Goal: Information Seeking & Learning: Learn about a topic

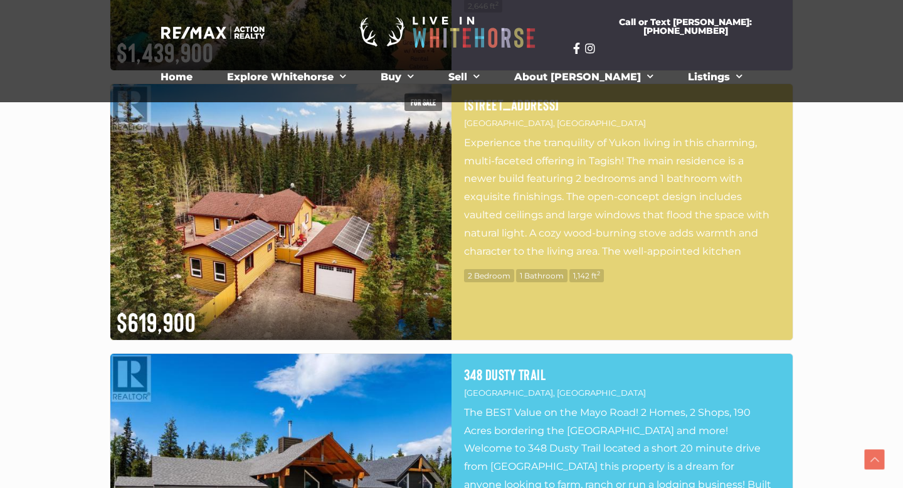
scroll to position [1445, 0]
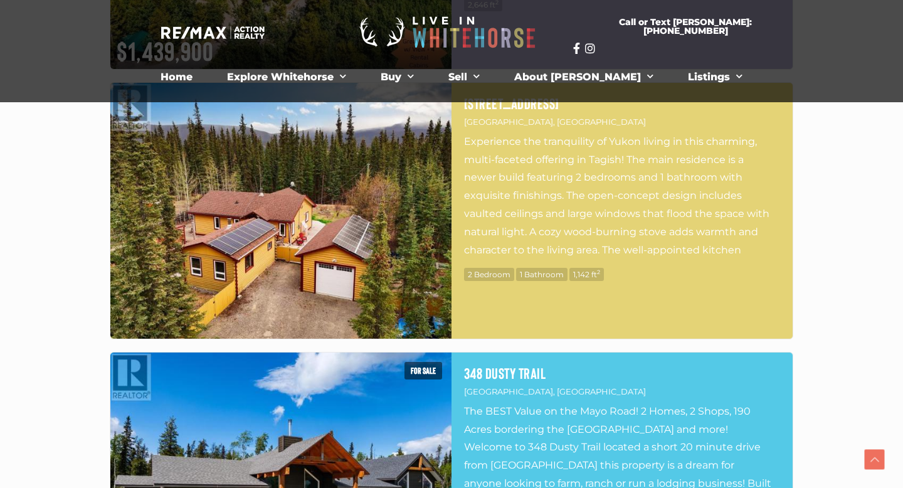
click at [306, 263] on img at bounding box center [280, 211] width 341 height 256
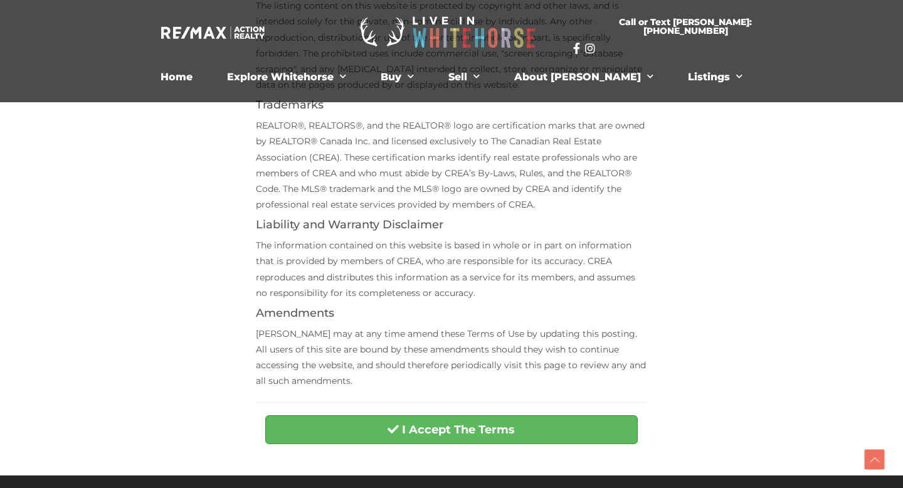
scroll to position [402, 0]
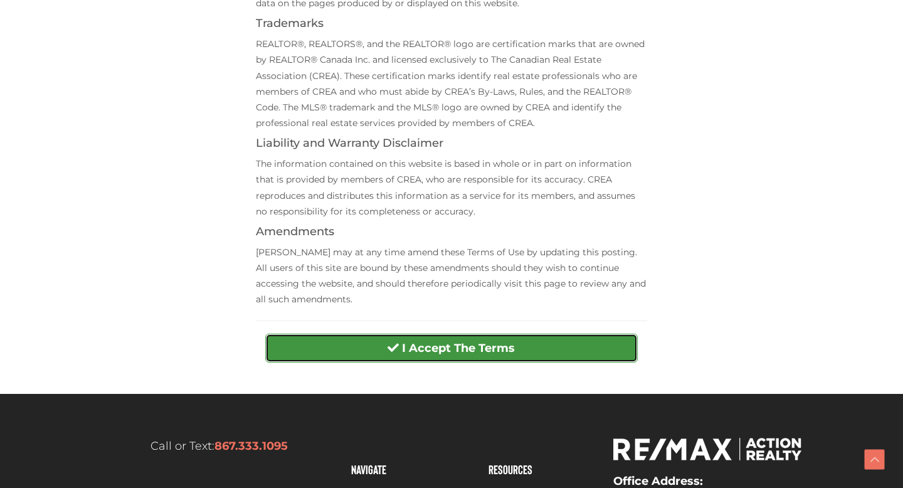
click at [357, 359] on button "I Accept The Terms" at bounding box center [451, 348] width 372 height 29
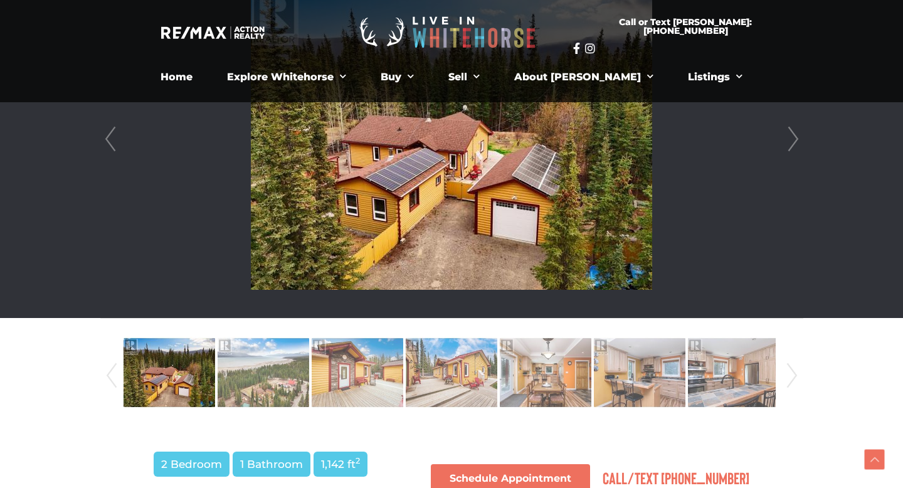
scroll to position [396, 0]
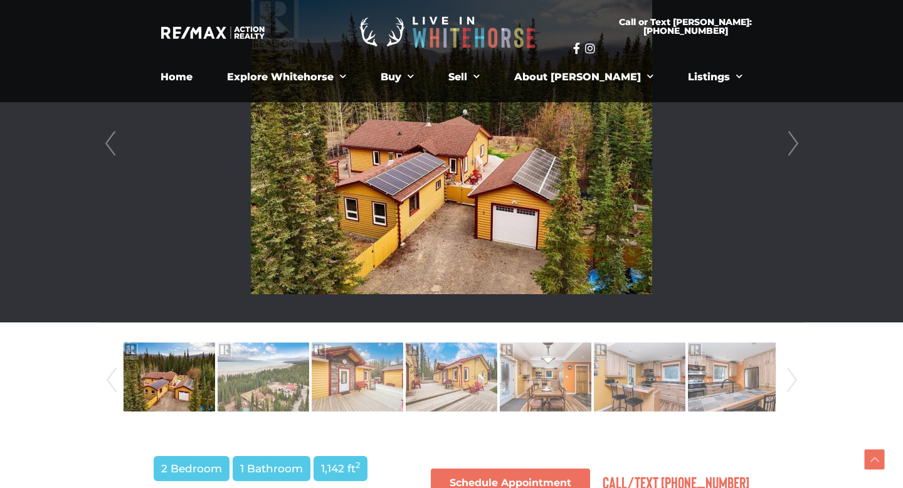
click at [794, 143] on link "Next" at bounding box center [793, 144] width 19 height 358
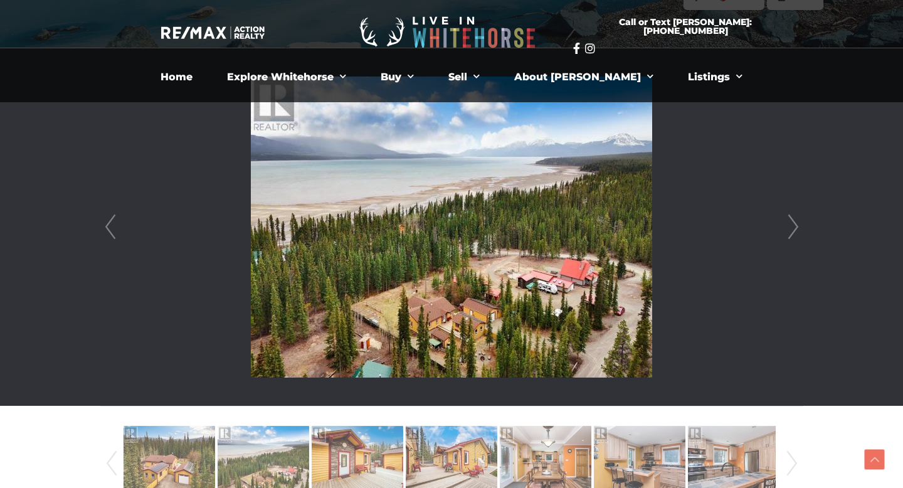
scroll to position [313, 0]
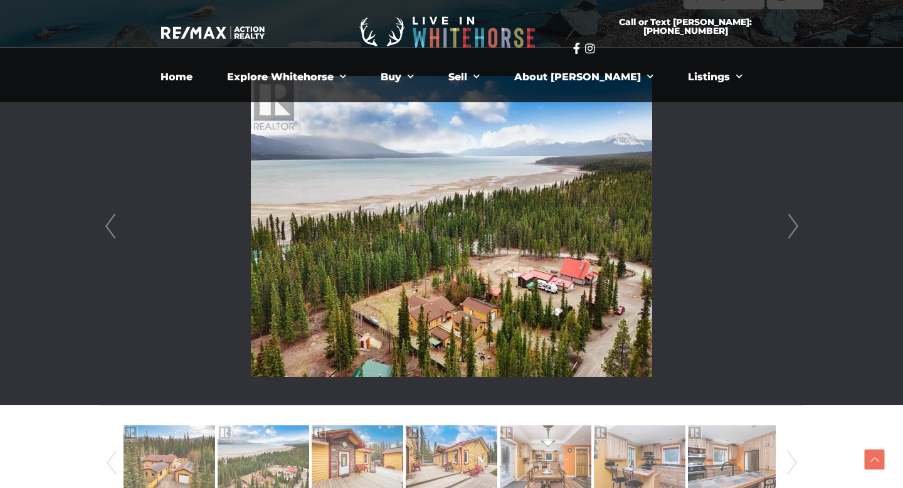
click at [795, 224] on link "Next" at bounding box center [793, 227] width 19 height 358
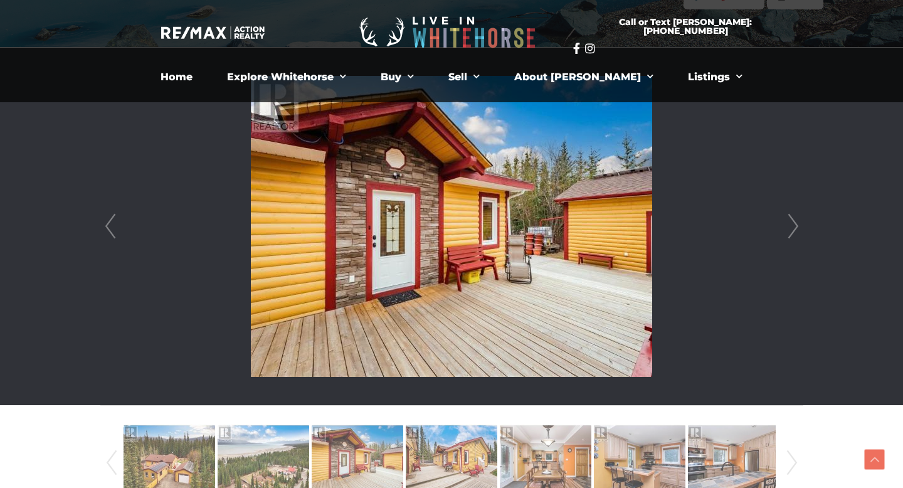
click at [795, 224] on link "Next" at bounding box center [793, 227] width 19 height 358
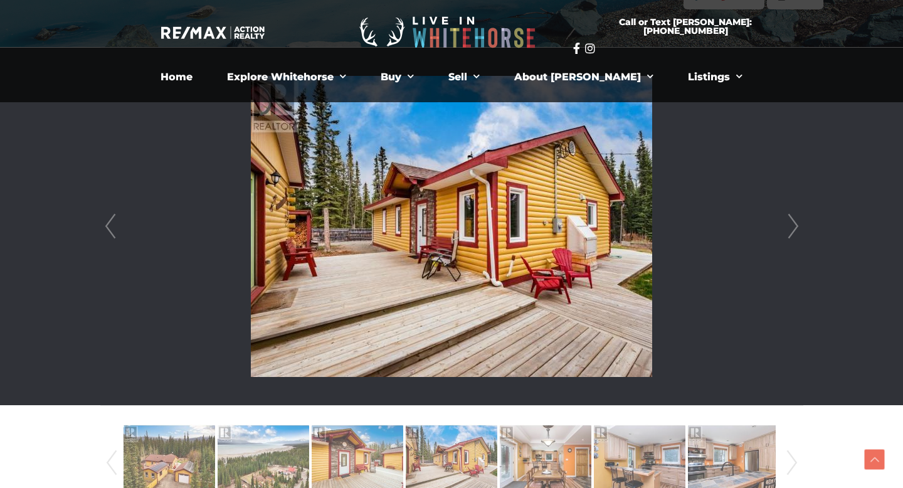
click at [795, 224] on link "Next" at bounding box center [793, 227] width 19 height 358
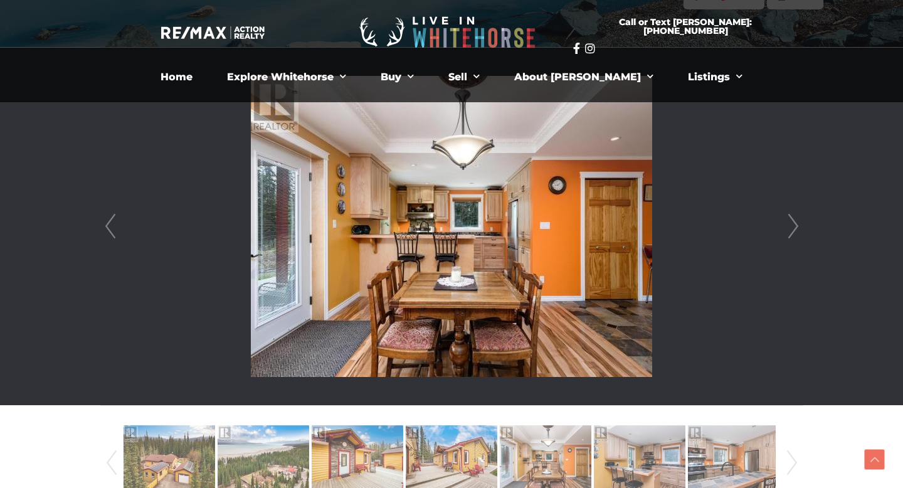
click at [795, 224] on link "Next" at bounding box center [793, 227] width 19 height 358
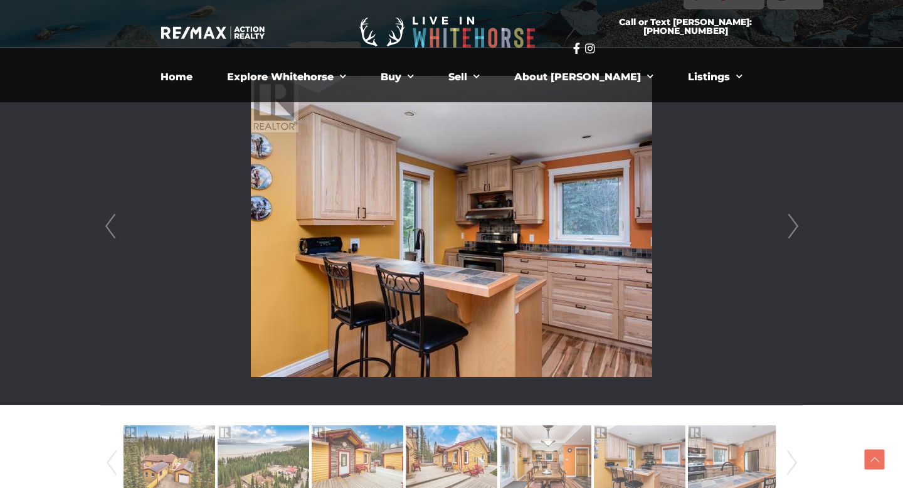
click at [795, 224] on link "Next" at bounding box center [793, 227] width 19 height 358
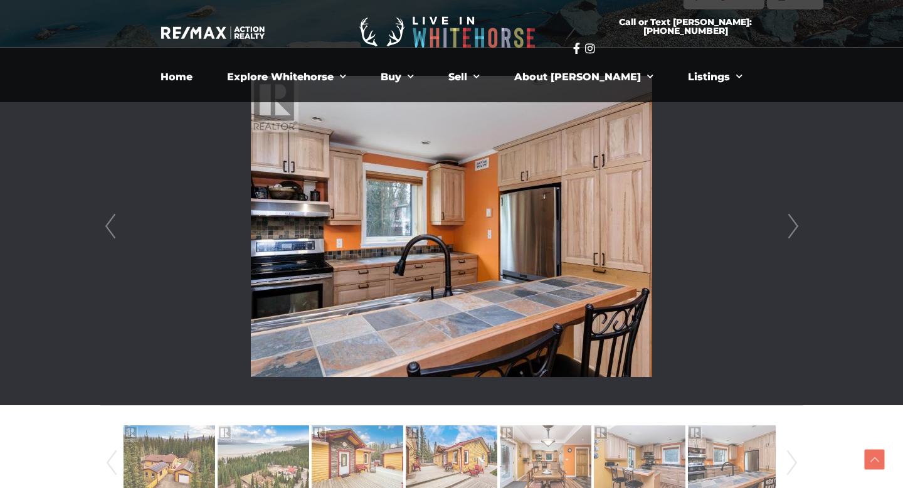
click at [795, 224] on link "Next" at bounding box center [793, 227] width 19 height 358
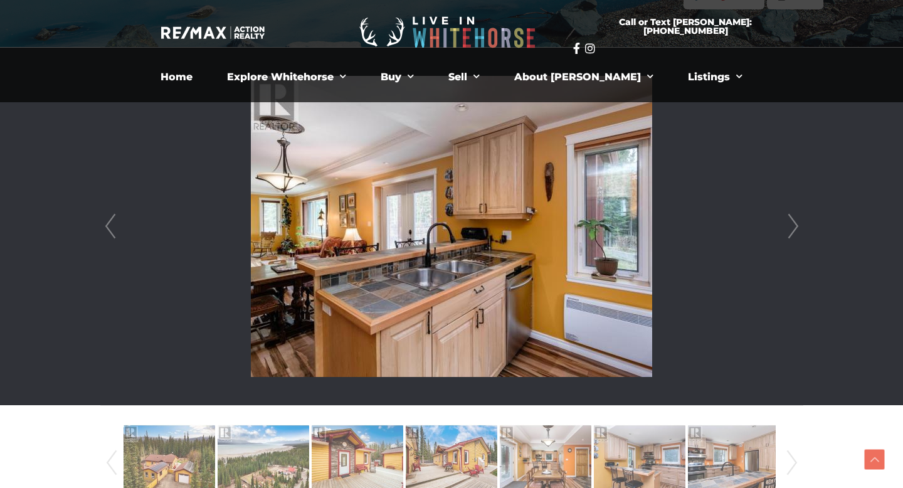
click at [795, 224] on link "Next" at bounding box center [793, 227] width 19 height 358
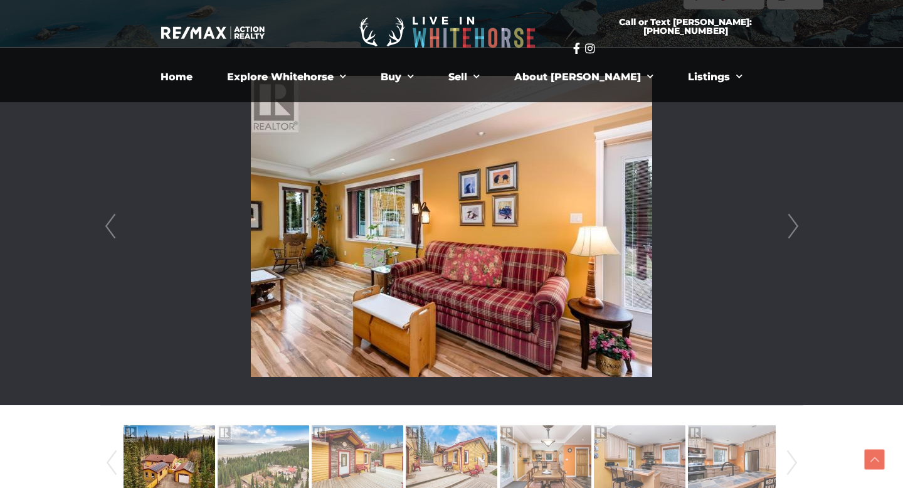
click at [795, 224] on link "Next" at bounding box center [793, 227] width 19 height 358
click at [800, 236] on link "Next" at bounding box center [793, 227] width 19 height 358
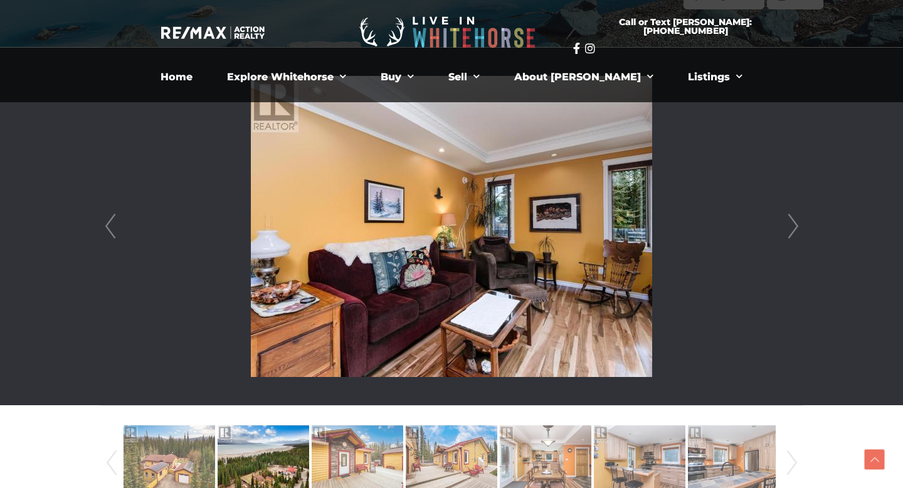
click at [800, 236] on link "Next" at bounding box center [793, 227] width 19 height 358
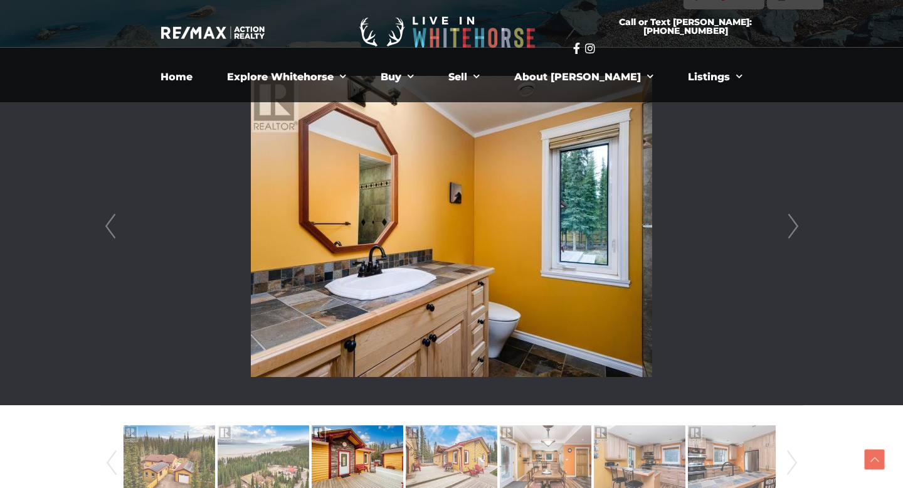
click at [798, 235] on link "Next" at bounding box center [793, 227] width 19 height 358
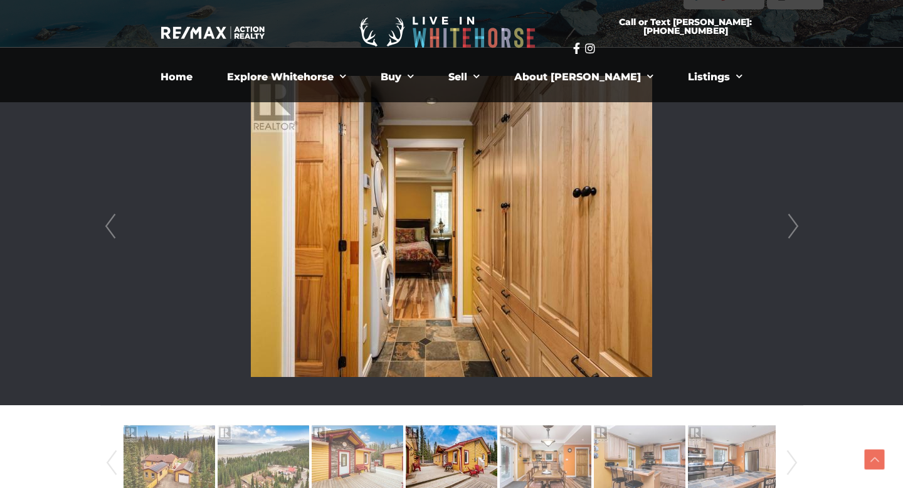
click at [798, 235] on link "Next" at bounding box center [793, 227] width 19 height 358
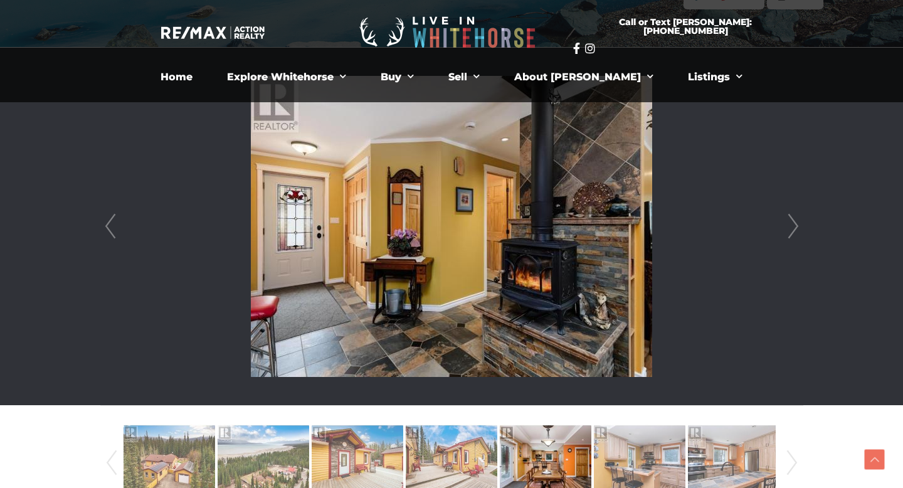
click at [798, 235] on link "Next" at bounding box center [793, 227] width 19 height 358
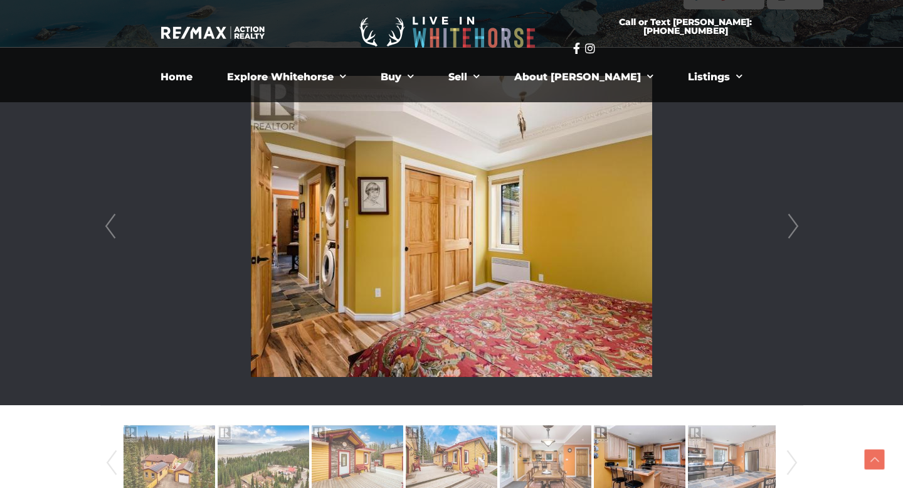
click at [798, 235] on link "Next" at bounding box center [793, 227] width 19 height 358
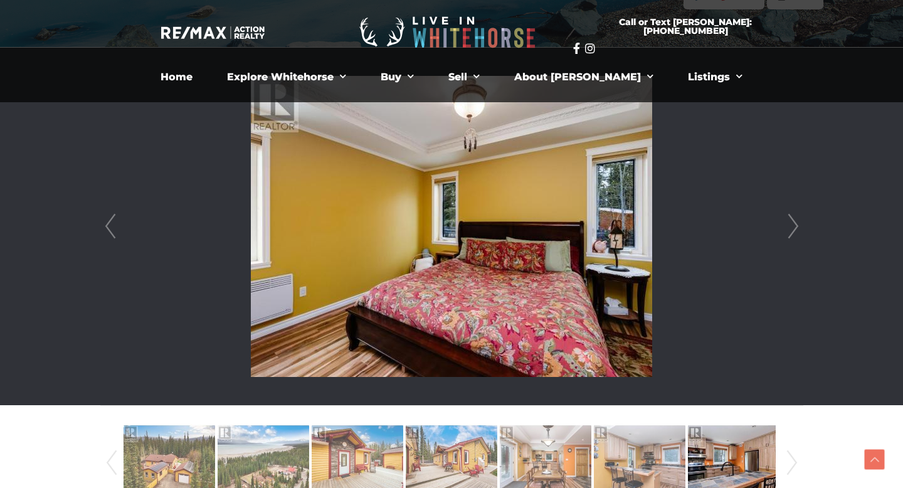
click at [798, 235] on link "Next" at bounding box center [793, 227] width 19 height 358
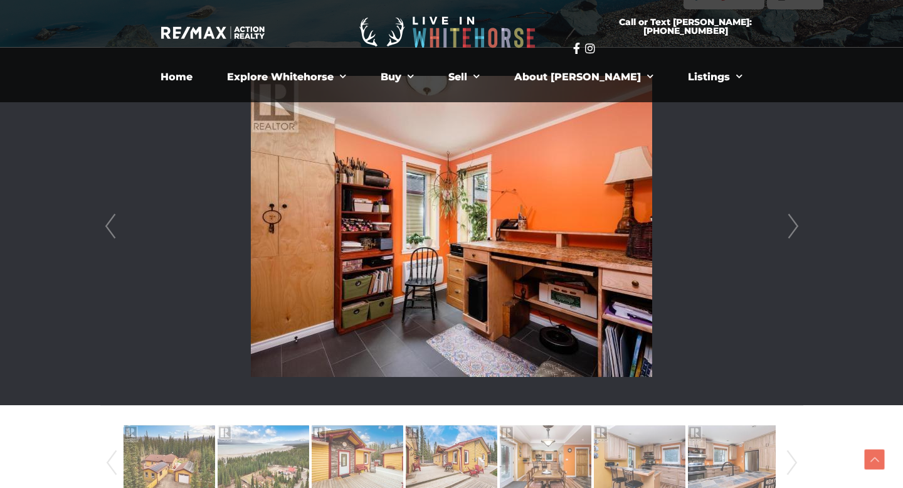
click at [798, 235] on link "Next" at bounding box center [793, 227] width 19 height 358
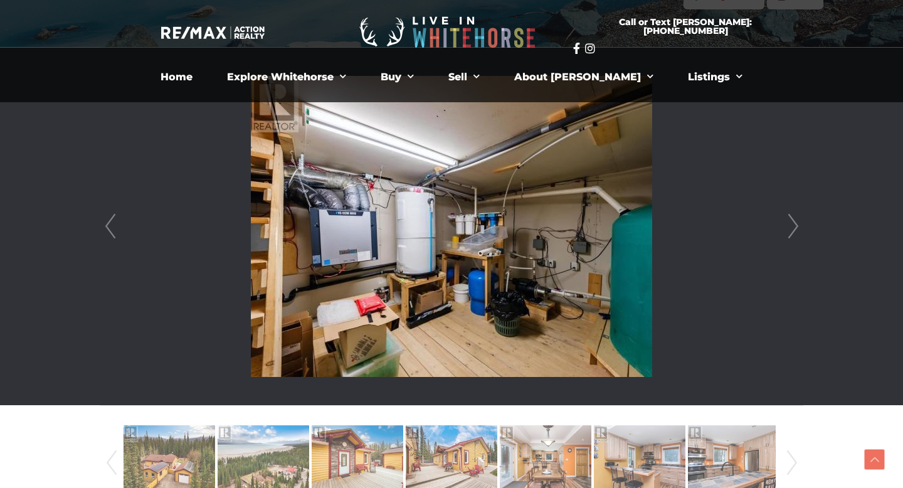
click at [798, 235] on link "Next" at bounding box center [793, 227] width 19 height 358
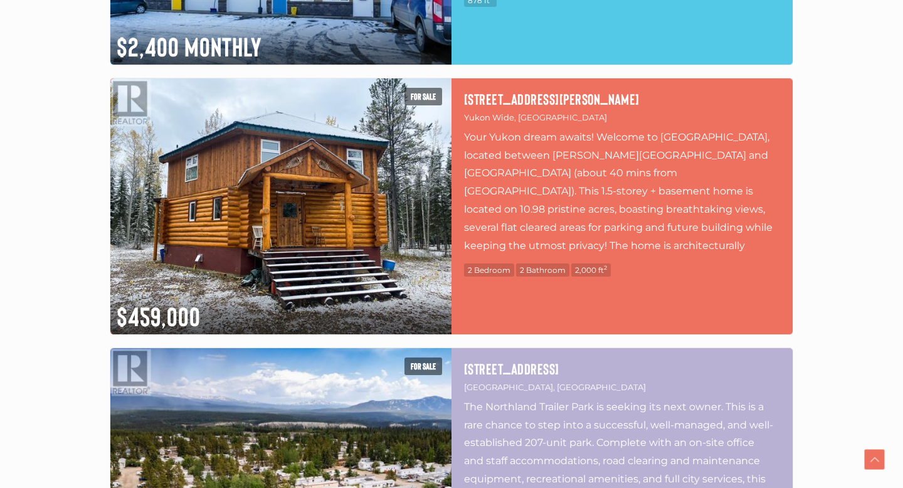
scroll to position [3051, 0]
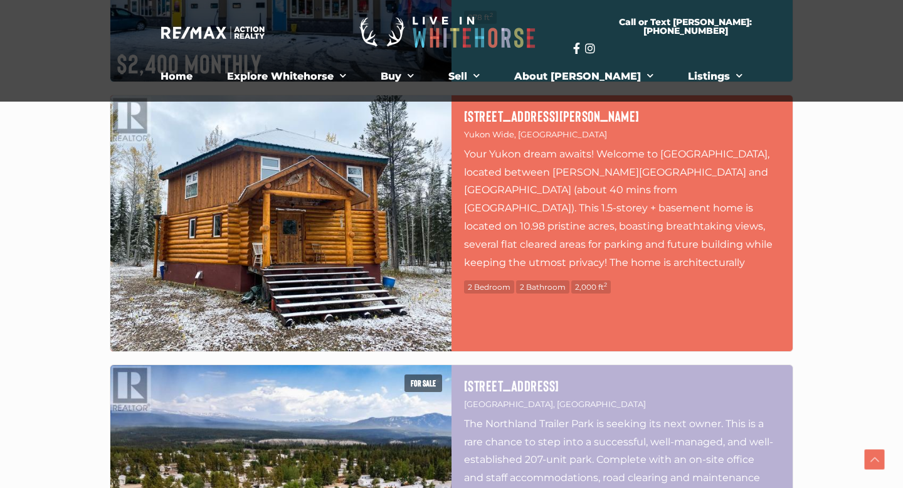
click at [202, 245] on img at bounding box center [280, 223] width 341 height 256
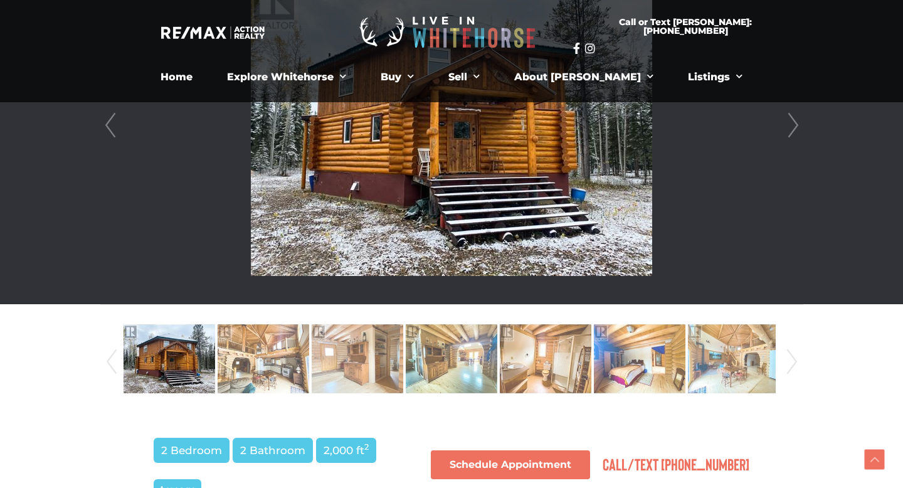
scroll to position [383, 0]
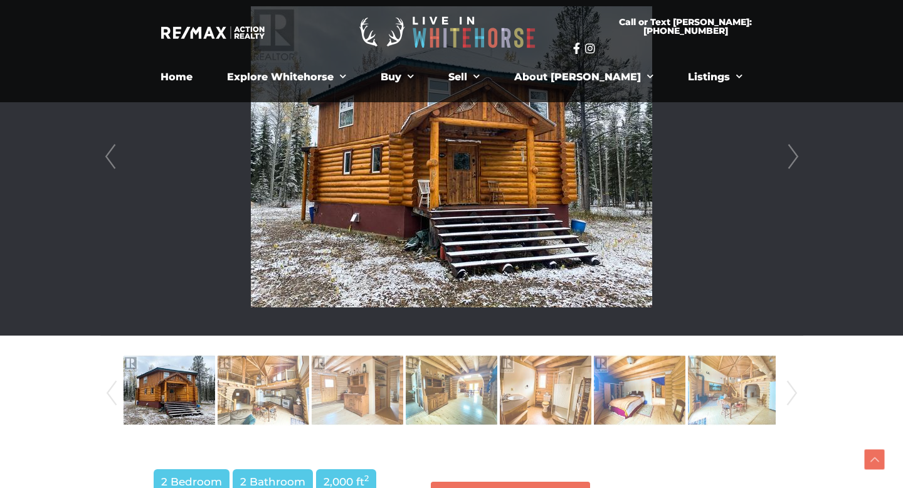
click at [779, 161] on li at bounding box center [452, 157] width 702 height 358
click at [788, 157] on link "Next" at bounding box center [793, 157] width 19 height 358
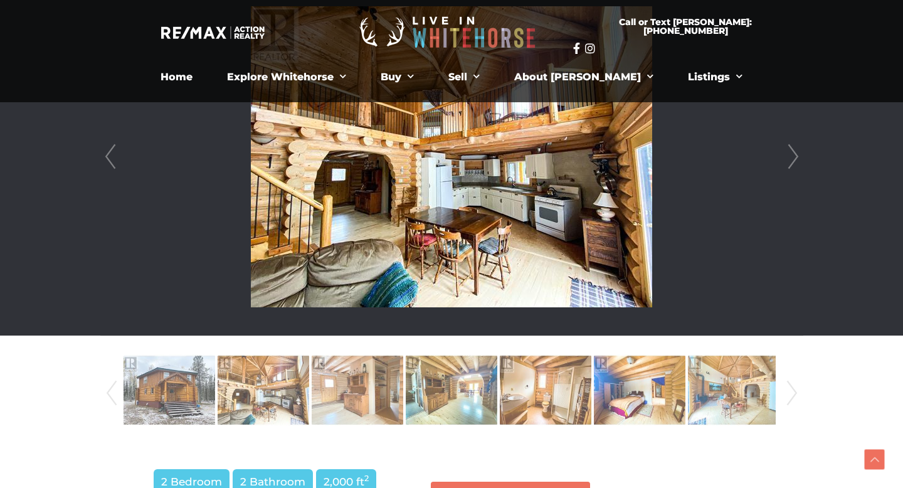
click at [788, 157] on link "Next" at bounding box center [793, 157] width 19 height 358
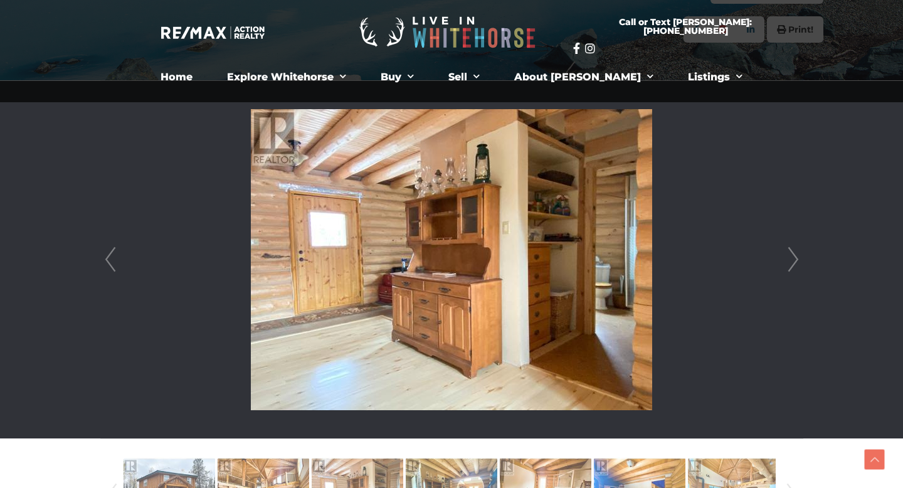
scroll to position [279, 0]
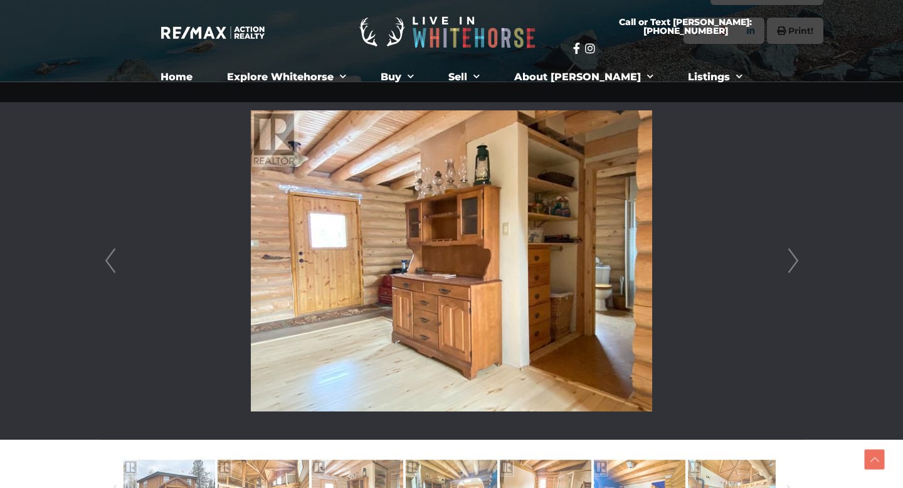
click at [795, 262] on link "Next" at bounding box center [793, 261] width 19 height 358
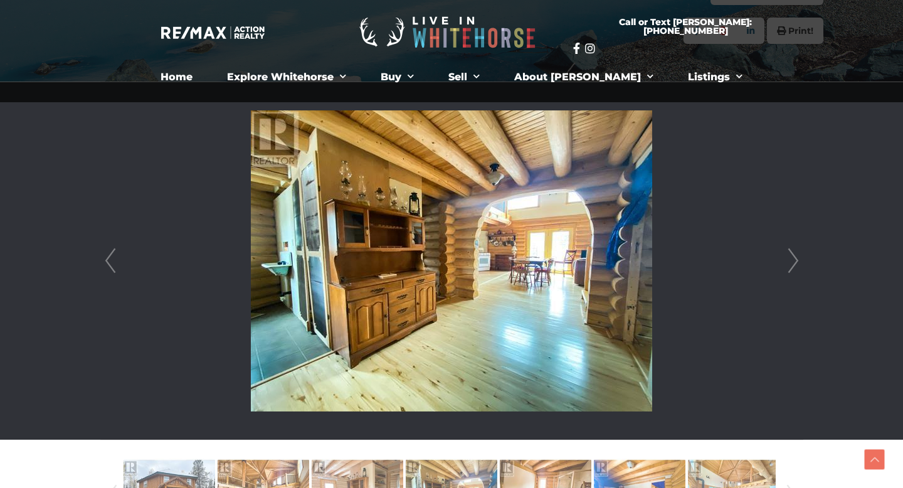
click at [795, 262] on link "Next" at bounding box center [793, 261] width 19 height 358
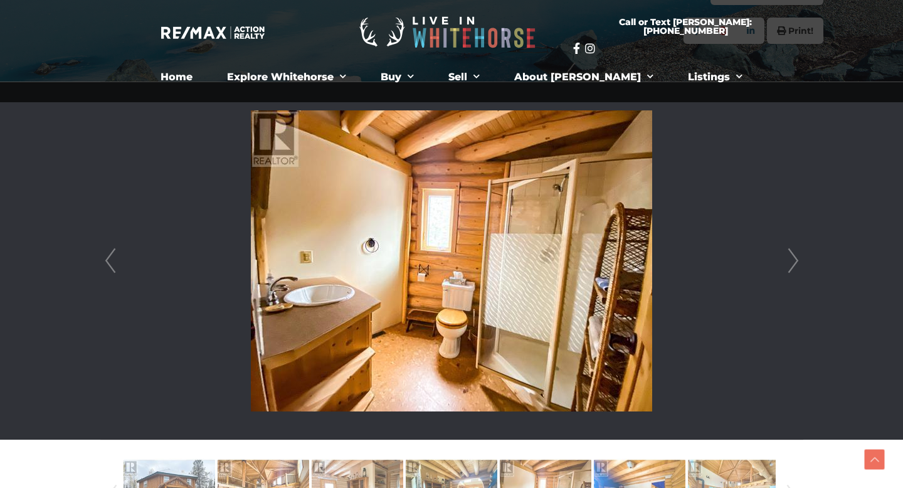
click at [795, 262] on link "Next" at bounding box center [793, 261] width 19 height 358
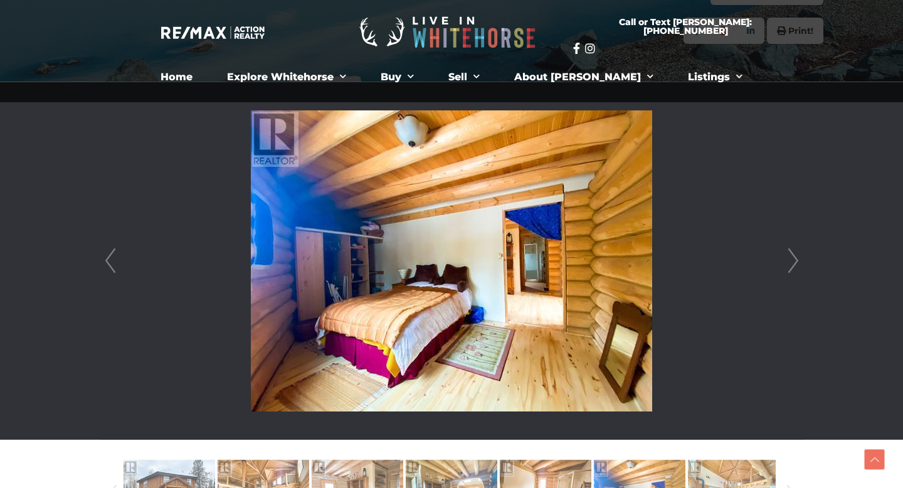
click at [795, 262] on link "Next" at bounding box center [793, 261] width 19 height 358
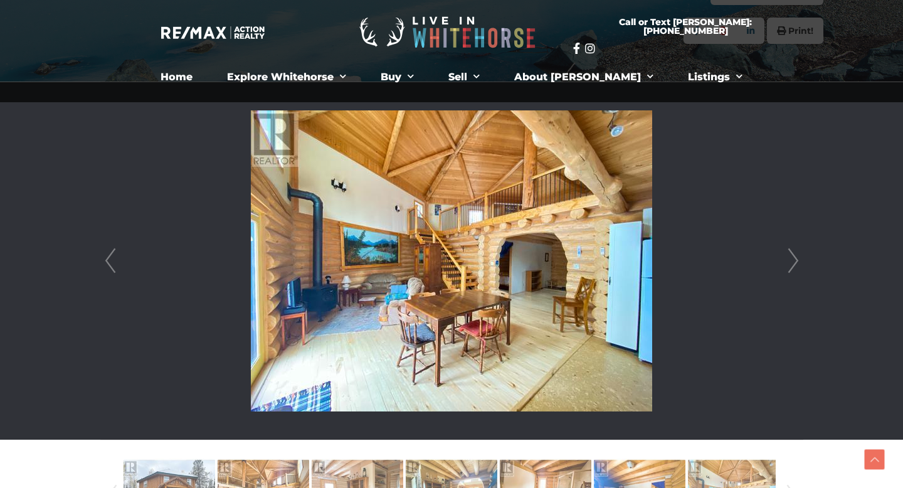
click at [795, 262] on link "Next" at bounding box center [793, 261] width 19 height 358
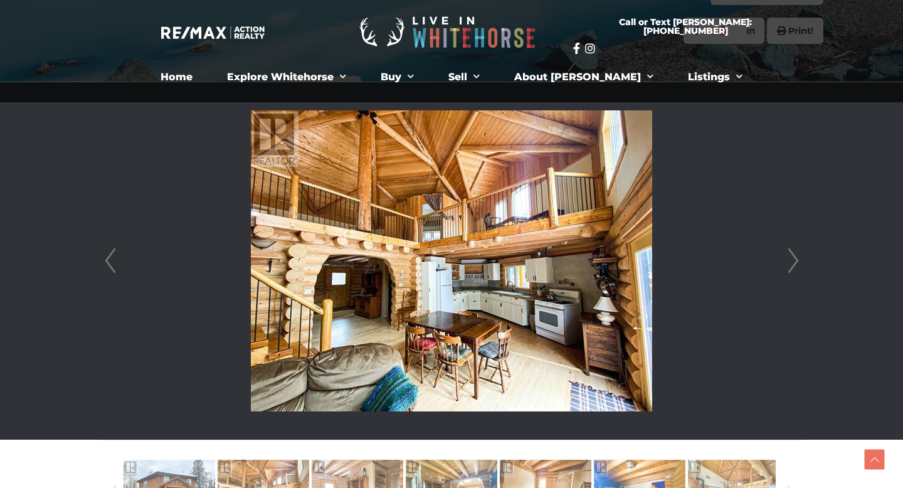
click at [795, 262] on link "Next" at bounding box center [793, 261] width 19 height 358
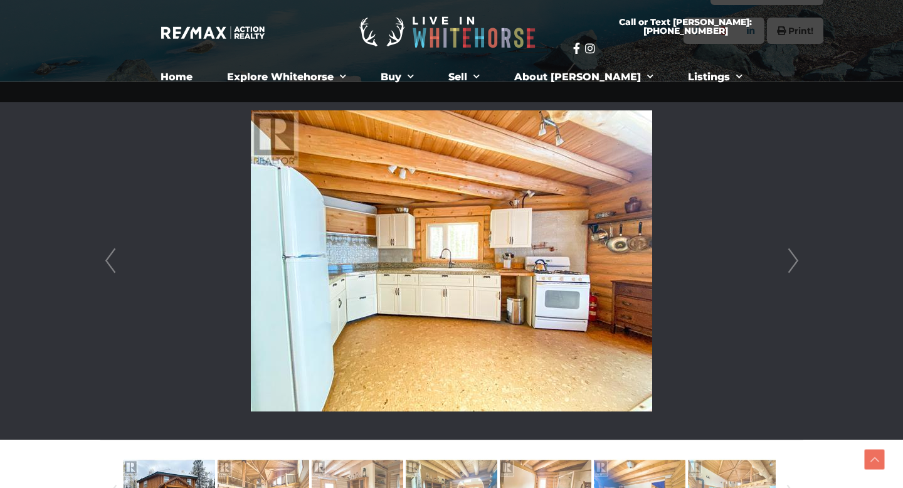
click at [795, 262] on link "Next" at bounding box center [793, 261] width 19 height 358
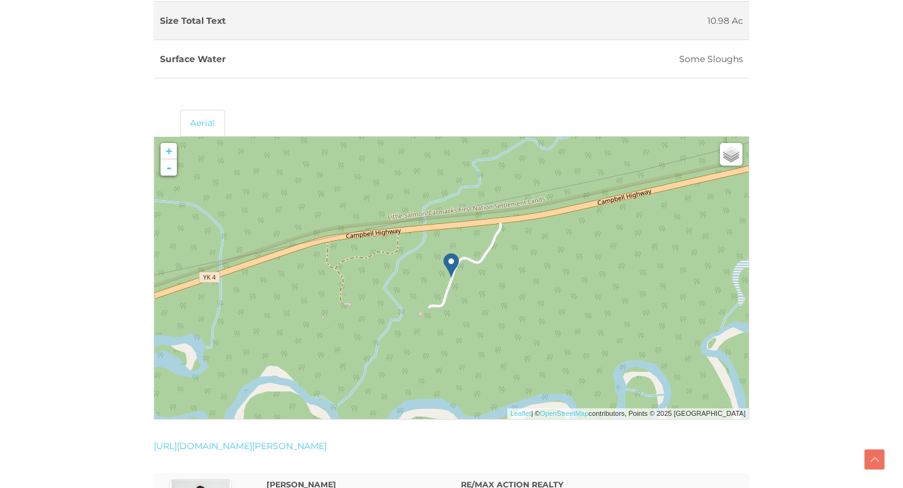
scroll to position [1724, 0]
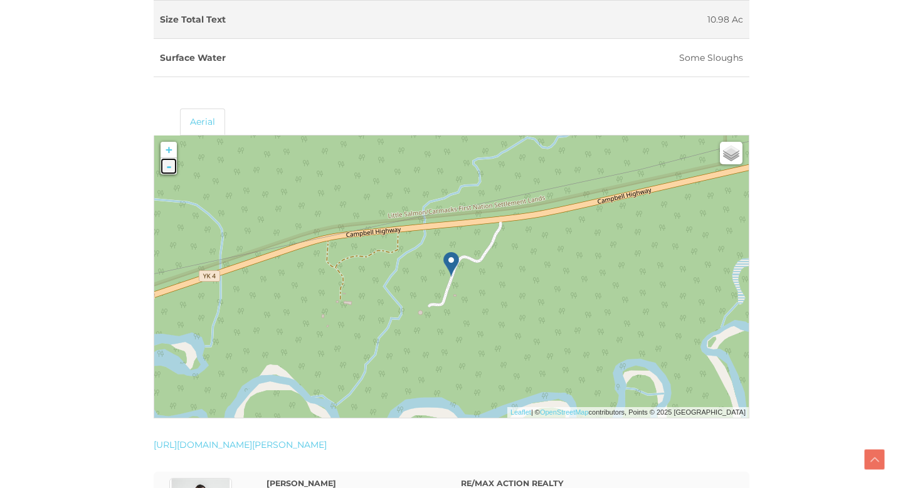
click at [164, 168] on link "-" at bounding box center [169, 166] width 16 height 16
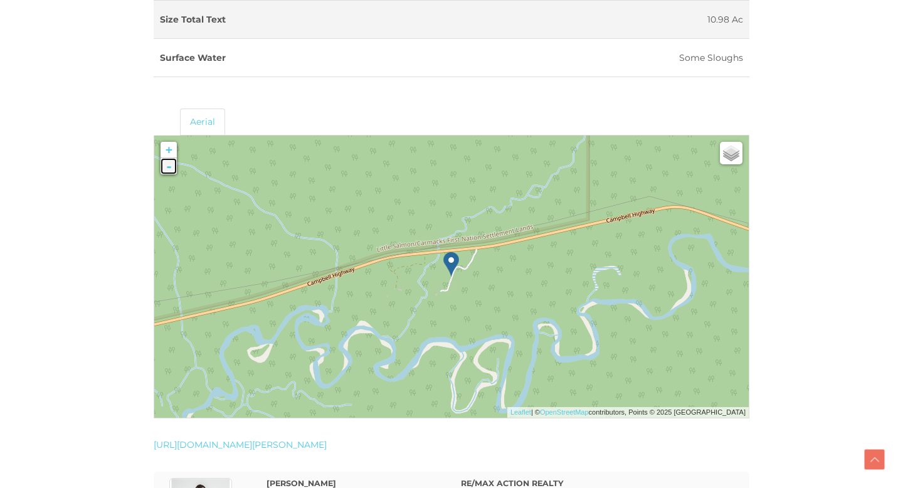
click at [164, 168] on link "-" at bounding box center [169, 166] width 16 height 16
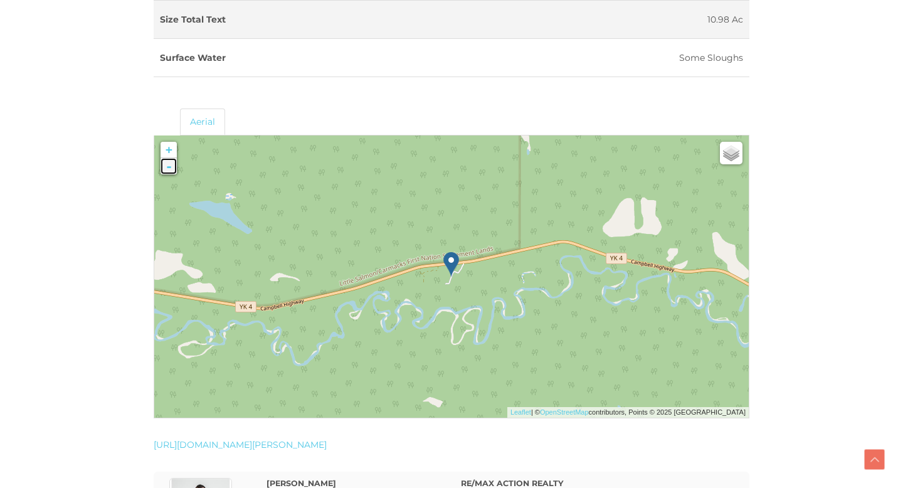
click at [164, 168] on link "-" at bounding box center [169, 166] width 16 height 16
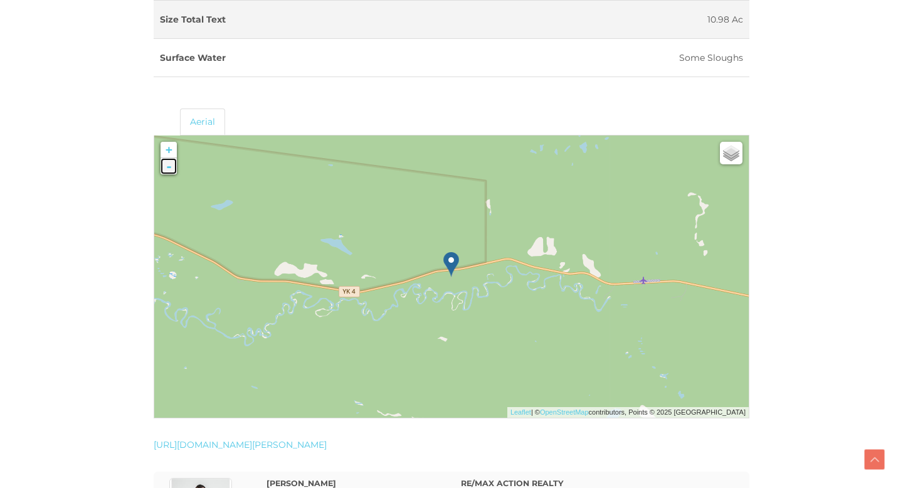
click at [164, 168] on link "-" at bounding box center [169, 166] width 16 height 16
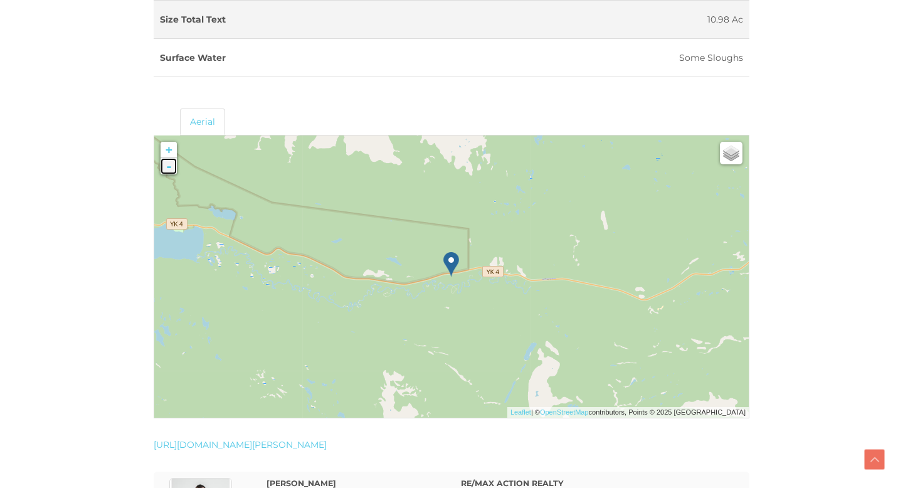
click at [164, 168] on link "-" at bounding box center [169, 166] width 16 height 16
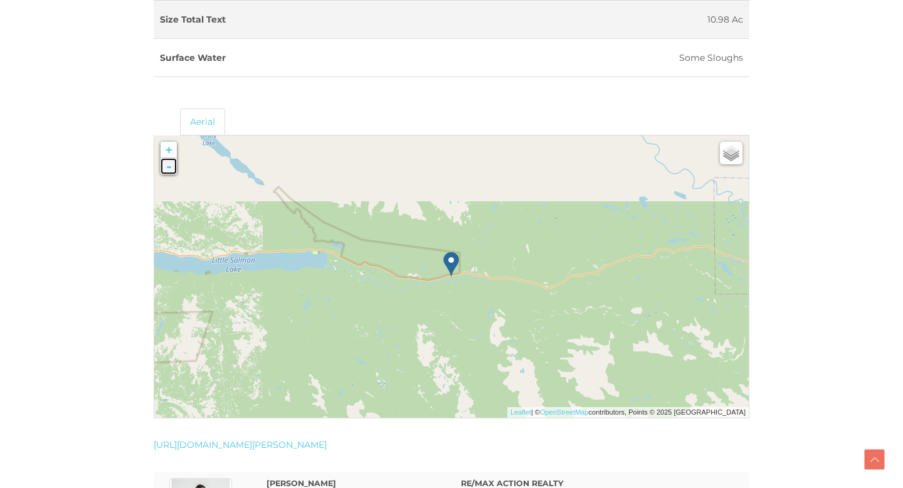
click at [164, 168] on link "-" at bounding box center [169, 166] width 16 height 16
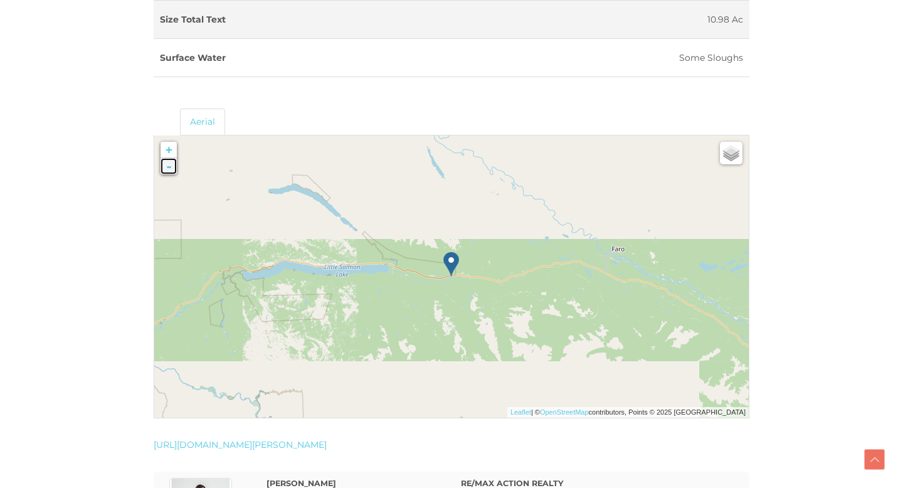
click at [164, 168] on link "-" at bounding box center [169, 166] width 16 height 16
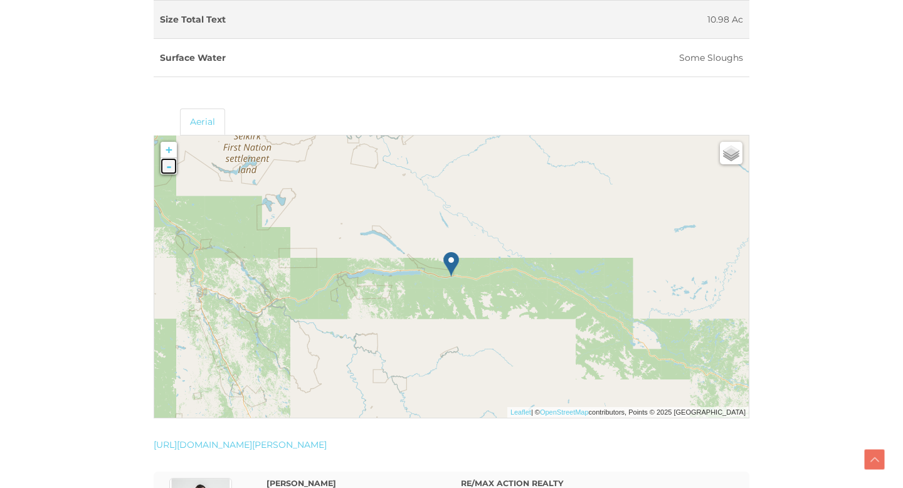
click at [164, 168] on link "-" at bounding box center [169, 166] width 16 height 16
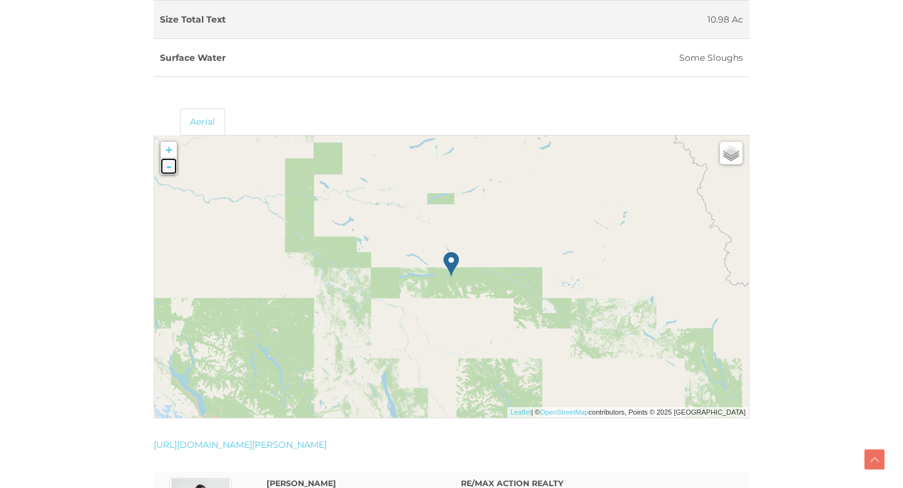
click at [164, 168] on link "-" at bounding box center [169, 166] width 16 height 16
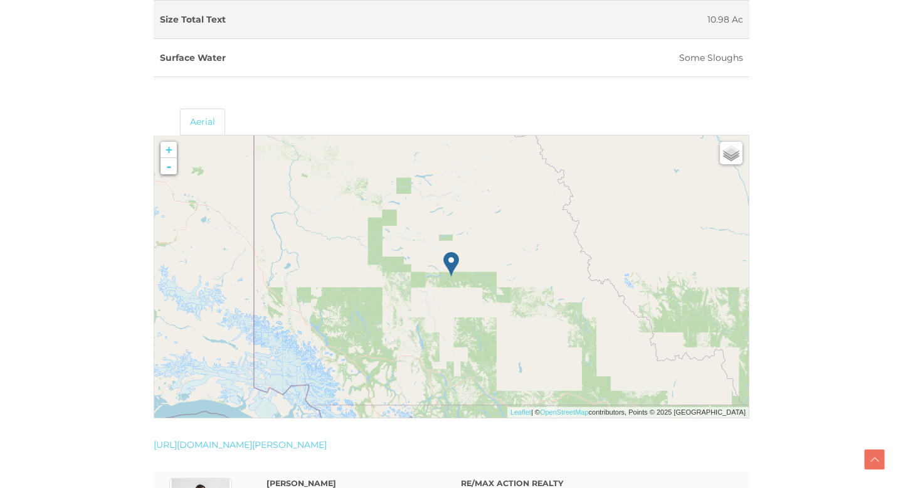
drag, startPoint x: 396, startPoint y: 327, endPoint x: 376, endPoint y: 242, distance: 87.8
click at [154, 135] on div at bounding box center [154, 135] width 0 height 0
drag, startPoint x: 504, startPoint y: 354, endPoint x: 471, endPoint y: 279, distance: 81.5
click at [154, 135] on div at bounding box center [154, 135] width 0 height 0
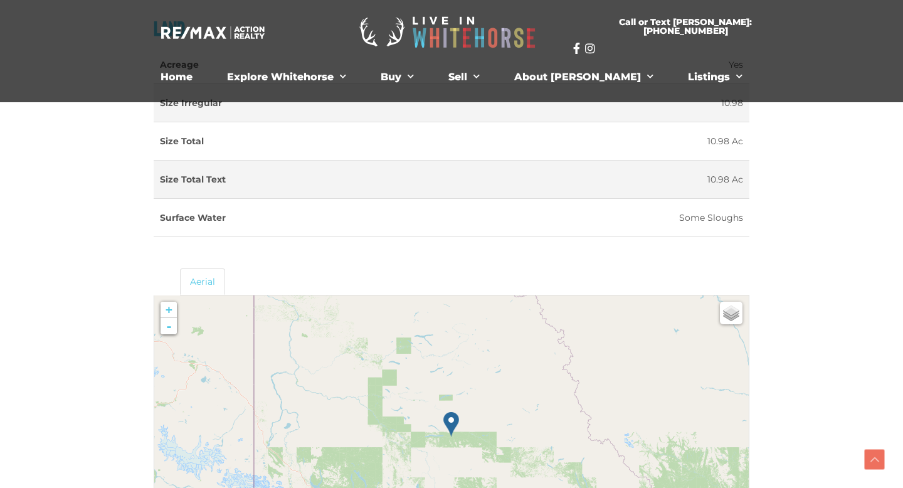
scroll to position [1358, 0]
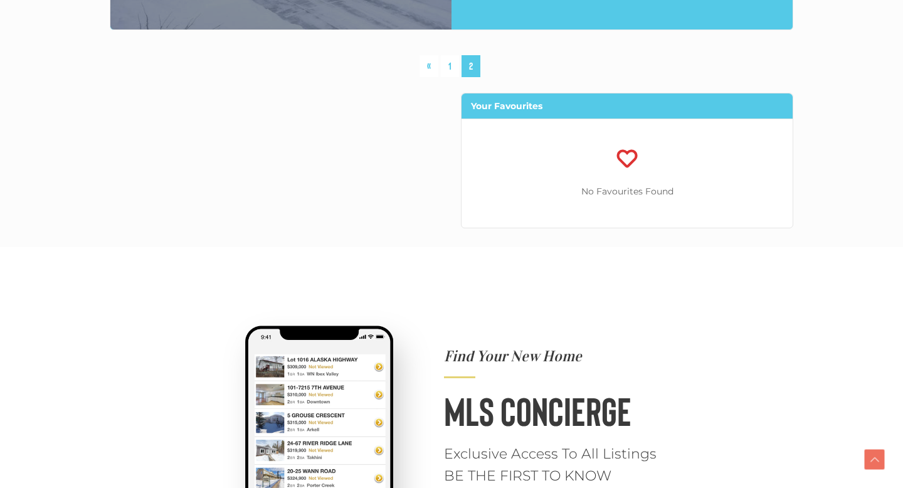
scroll to position [5259, 0]
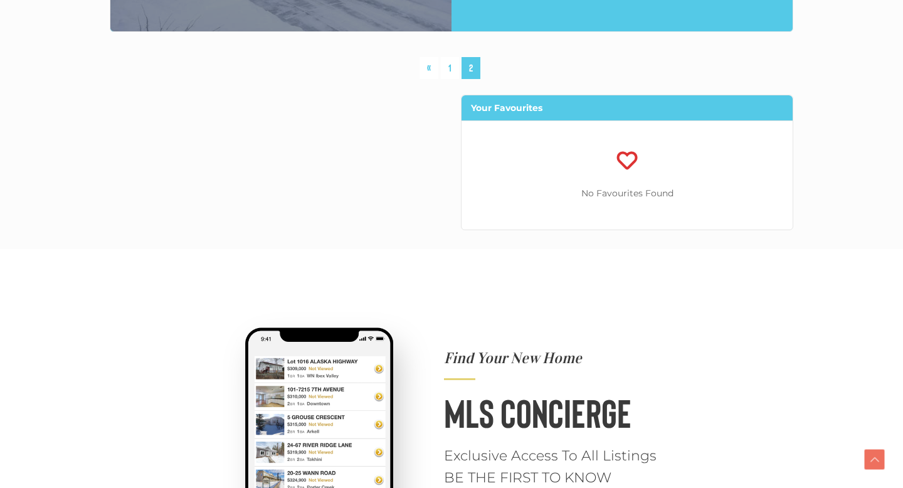
click at [471, 65] on span "2" at bounding box center [471, 68] width 19 height 22
click at [447, 69] on link "1" at bounding box center [450, 68] width 18 height 22
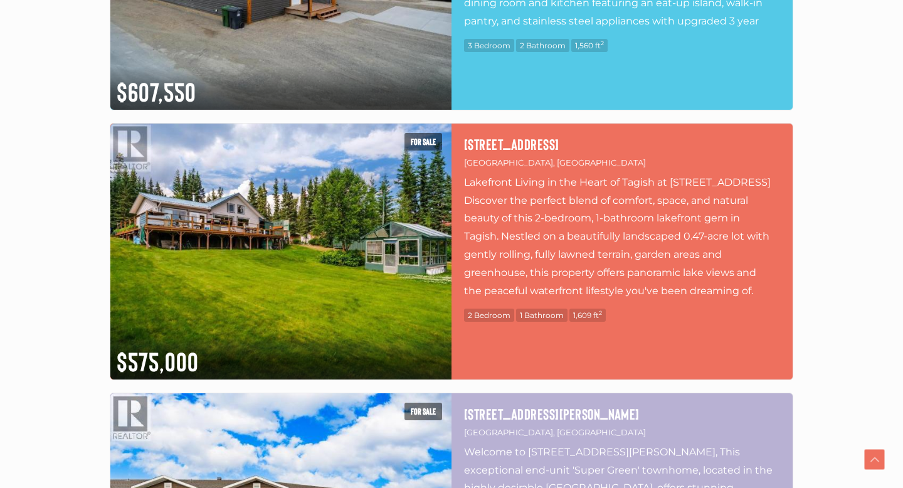
scroll to position [6258, 0]
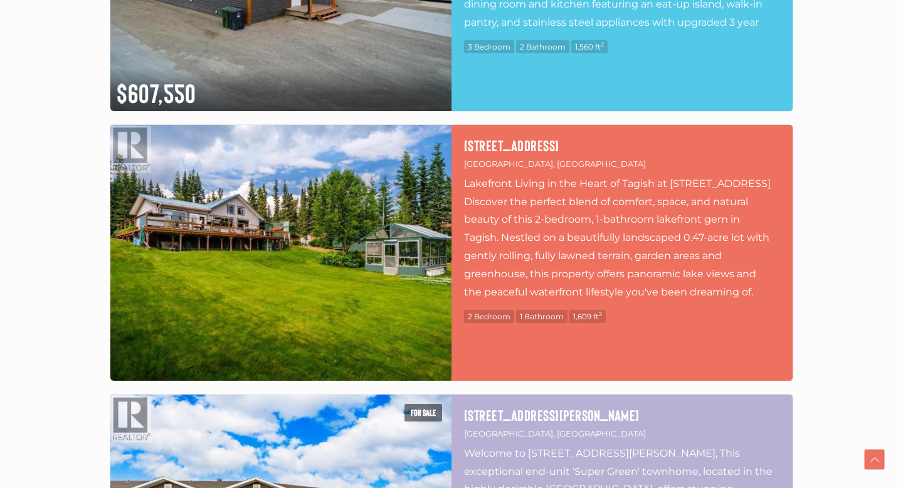
click at [331, 282] on img at bounding box center [280, 253] width 341 height 256
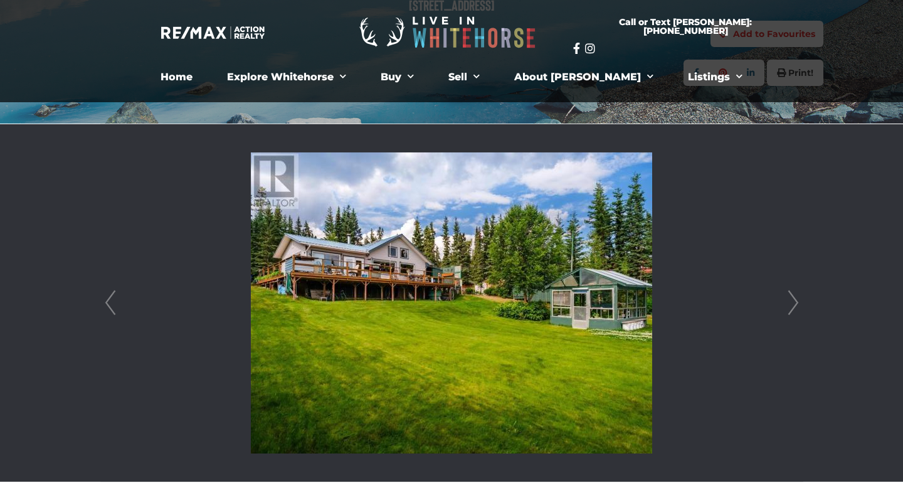
scroll to position [353, 0]
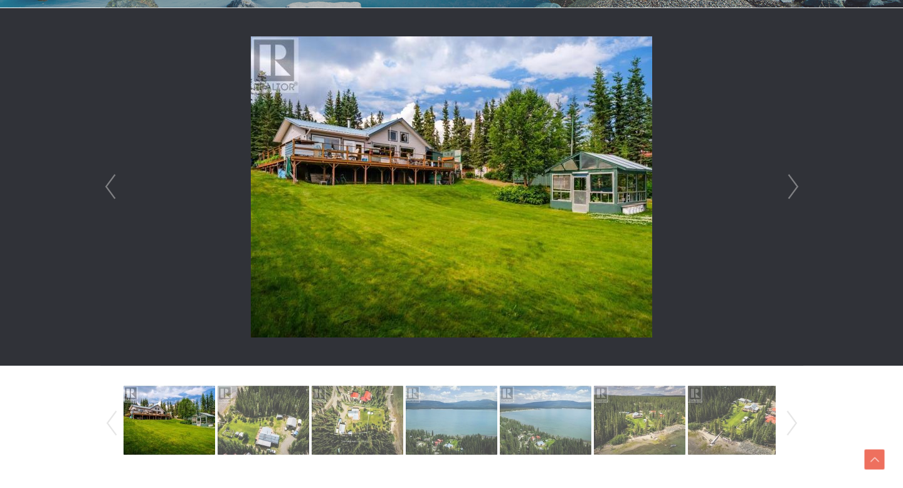
click at [791, 197] on link "Next" at bounding box center [793, 187] width 19 height 358
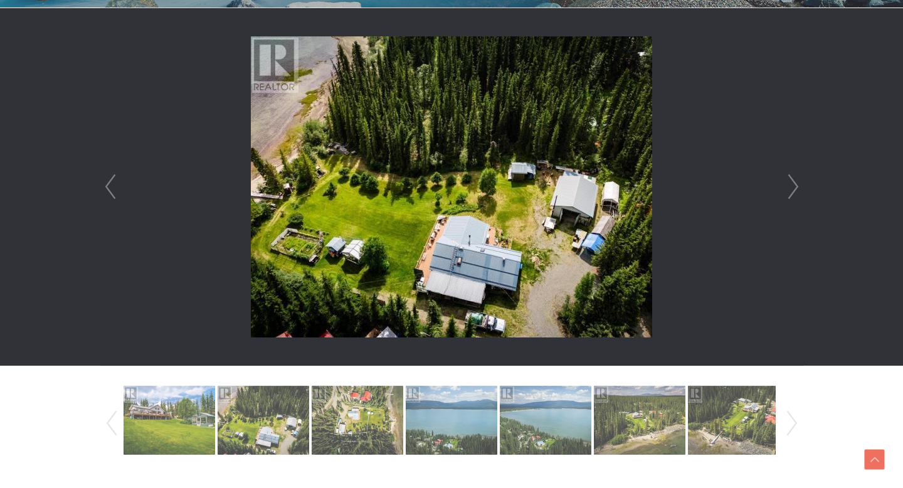
click at [791, 197] on link "Next" at bounding box center [793, 187] width 19 height 358
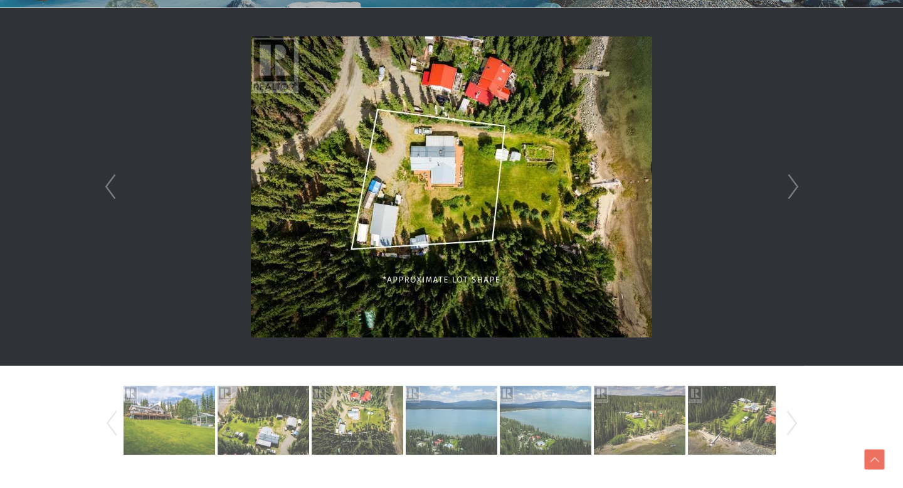
click at [791, 197] on link "Next" at bounding box center [793, 187] width 19 height 358
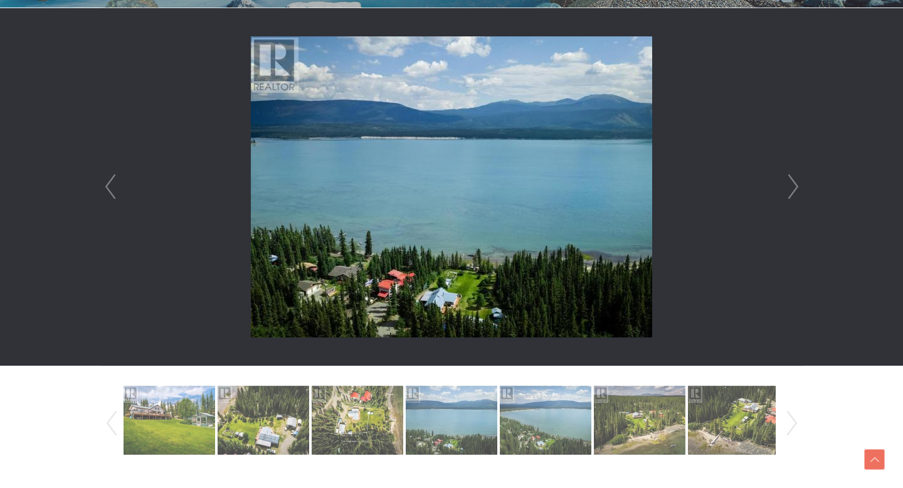
click at [791, 197] on link "Next" at bounding box center [793, 187] width 19 height 358
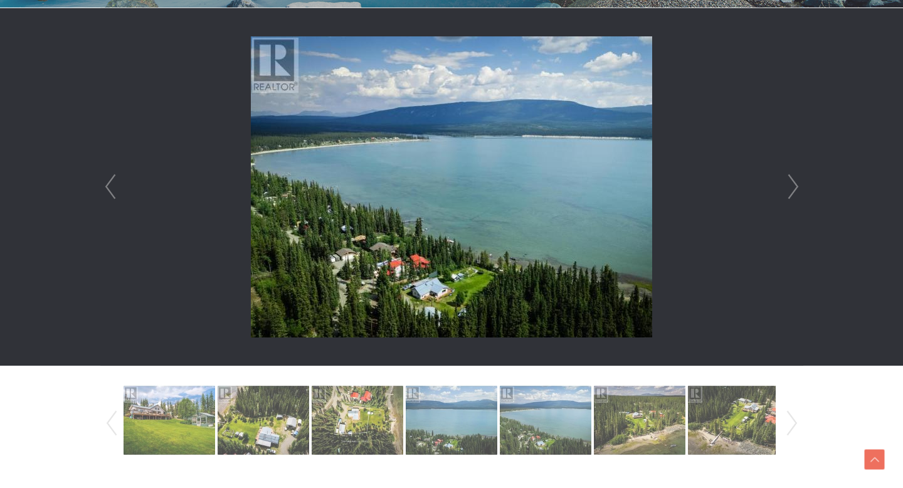
click at [791, 197] on link "Next" at bounding box center [793, 187] width 19 height 358
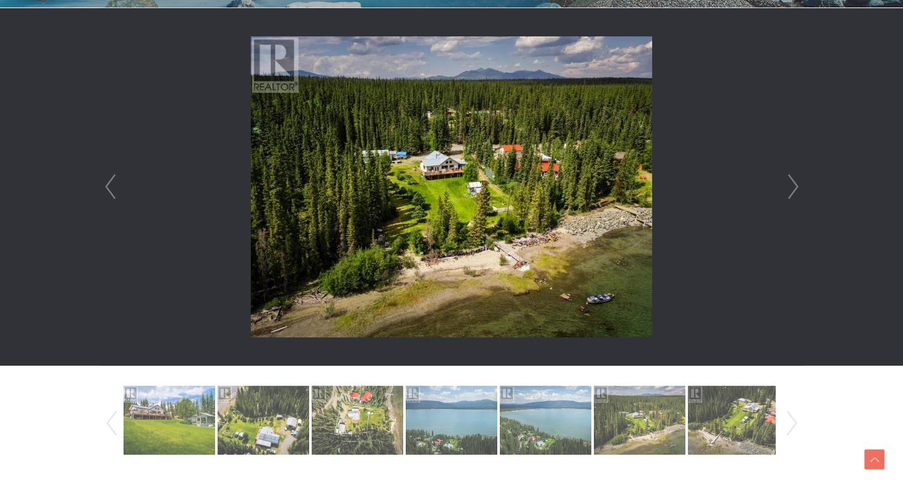
click at [791, 197] on link "Next" at bounding box center [793, 187] width 19 height 358
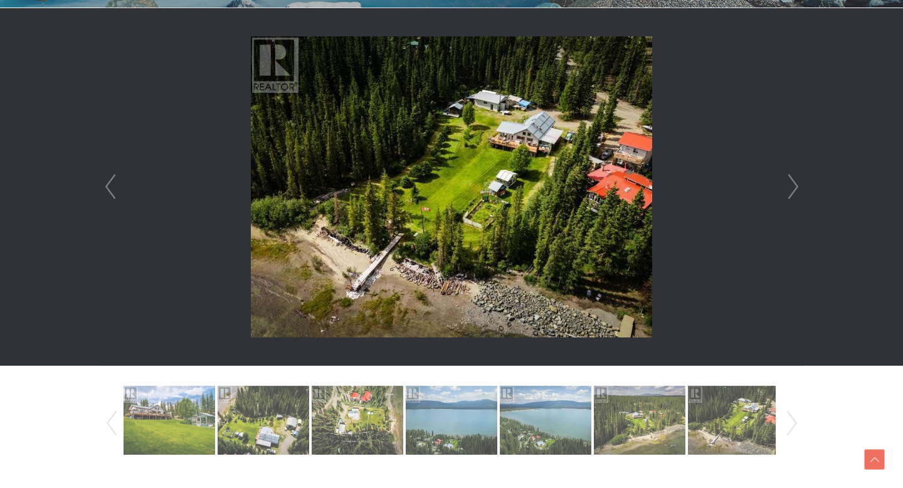
click at [791, 197] on link "Next" at bounding box center [793, 187] width 19 height 358
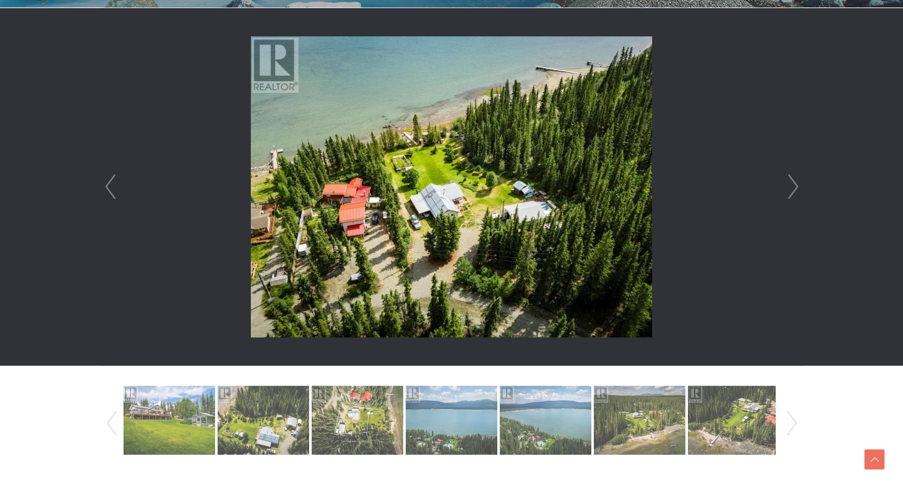
click at [791, 197] on link "Next" at bounding box center [793, 187] width 19 height 358
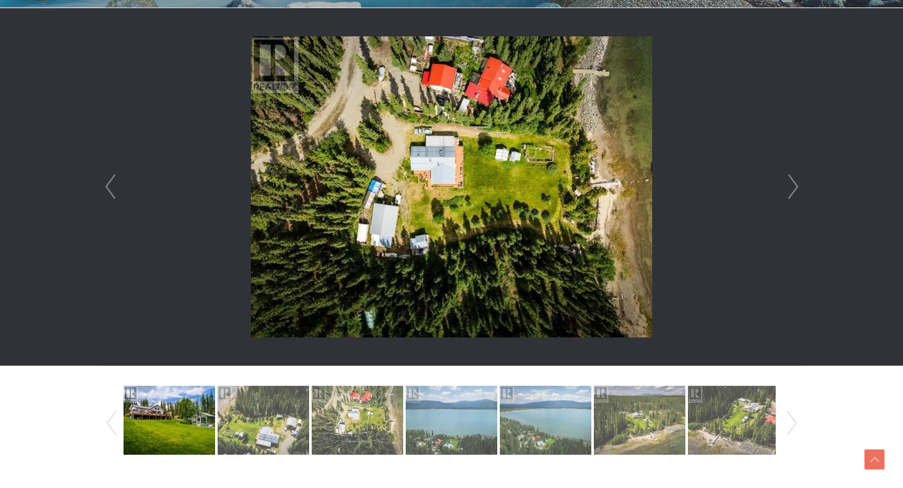
click at [791, 197] on link "Next" at bounding box center [793, 187] width 19 height 358
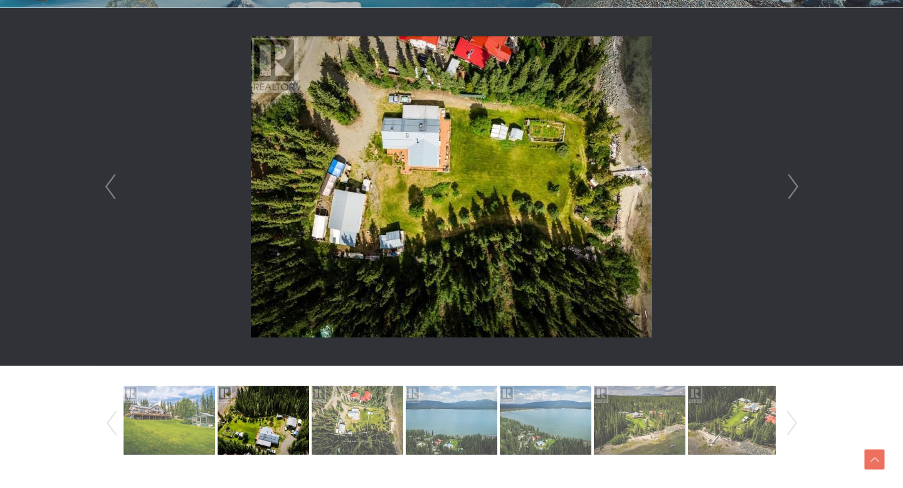
click at [791, 197] on link "Next" at bounding box center [793, 187] width 19 height 358
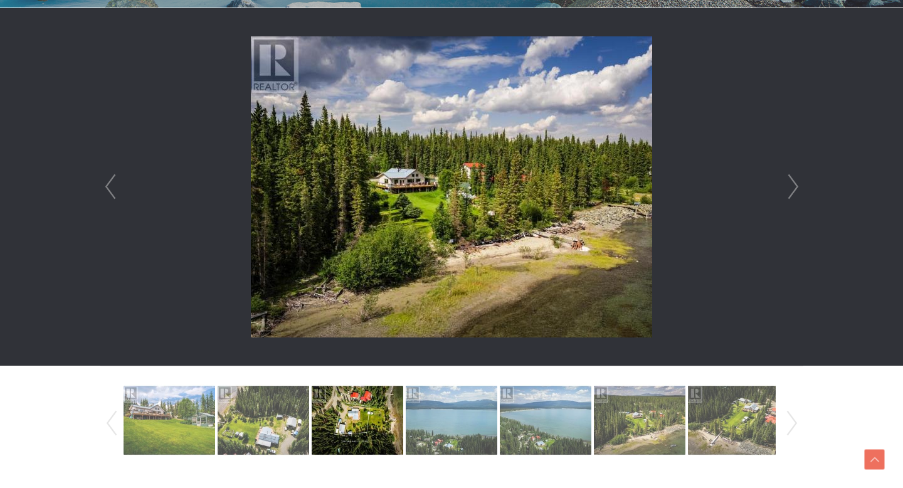
click at [791, 197] on link "Next" at bounding box center [793, 187] width 19 height 358
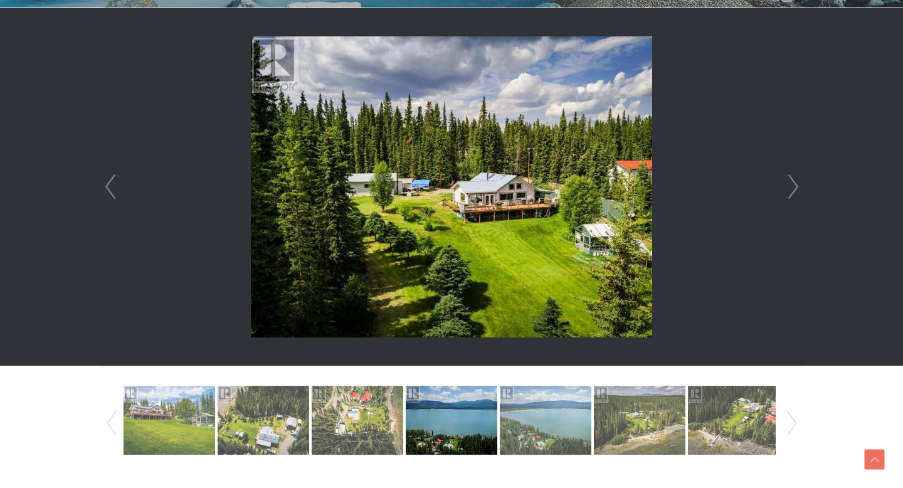
click at [791, 197] on link "Next" at bounding box center [793, 187] width 19 height 358
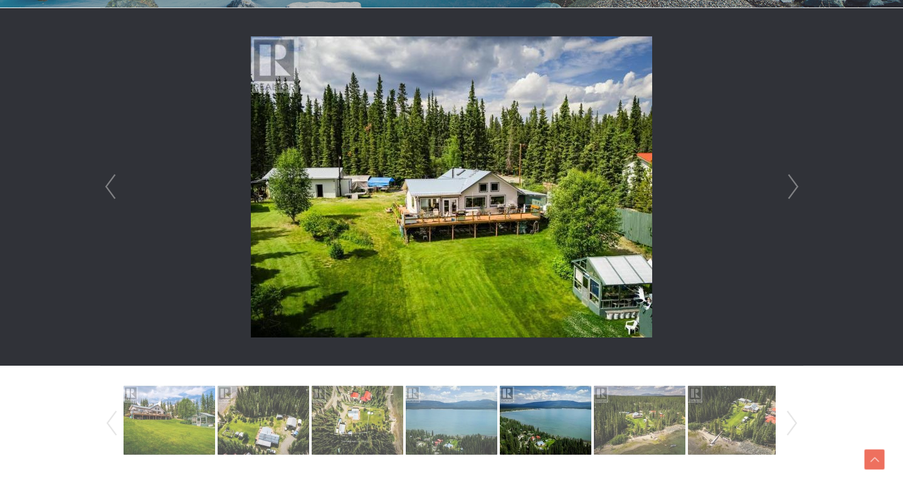
click at [791, 197] on link "Next" at bounding box center [793, 187] width 19 height 358
click at [793, 194] on link "Next" at bounding box center [793, 187] width 19 height 358
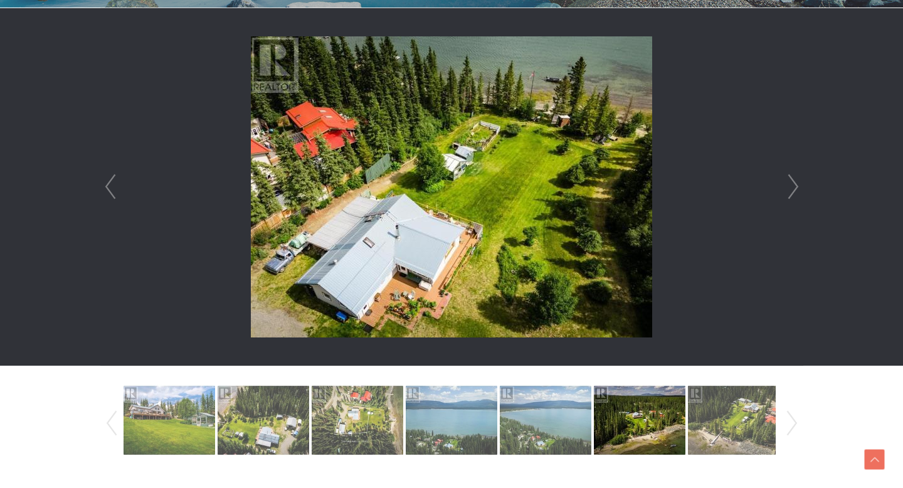
click at [793, 194] on link "Next" at bounding box center [793, 187] width 19 height 358
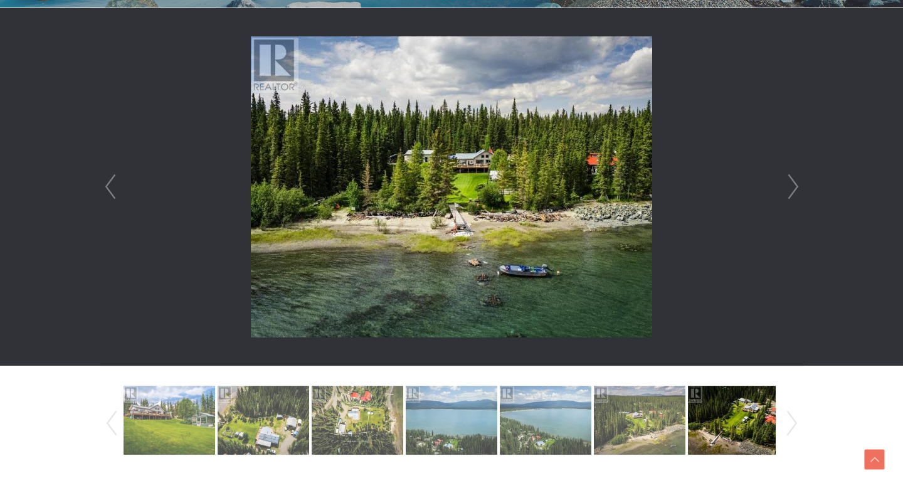
click at [793, 194] on link "Next" at bounding box center [793, 187] width 19 height 358
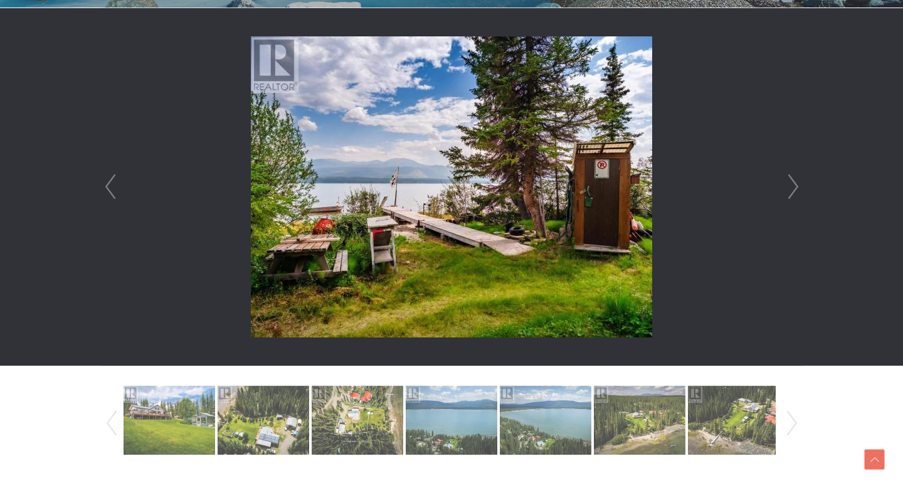
click at [793, 194] on link "Next" at bounding box center [793, 187] width 19 height 358
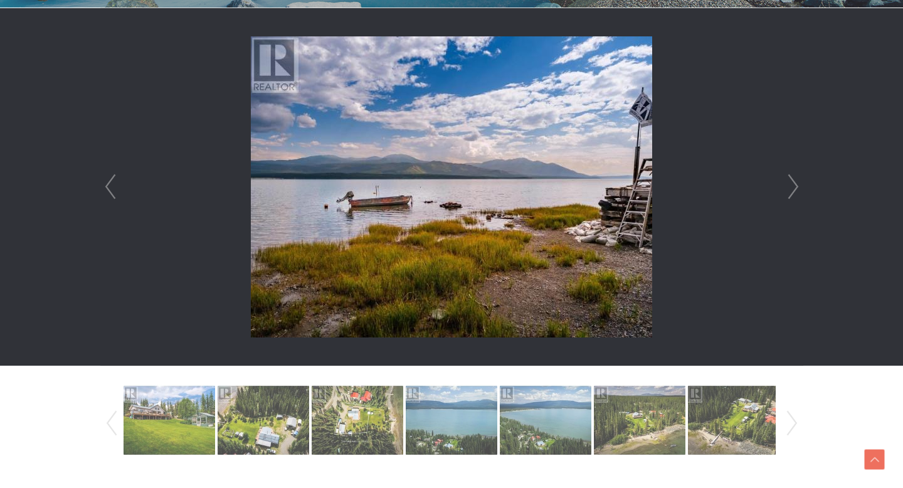
click at [793, 194] on link "Next" at bounding box center [793, 187] width 19 height 358
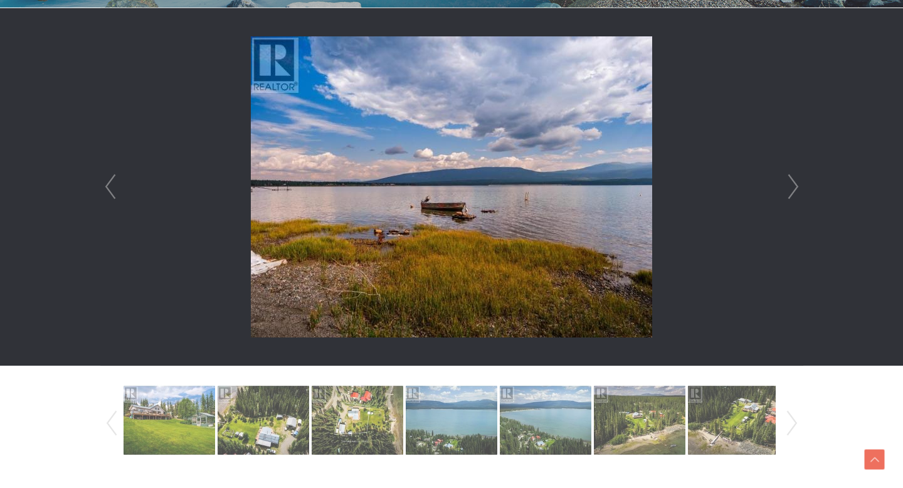
click at [793, 194] on link "Next" at bounding box center [793, 187] width 19 height 358
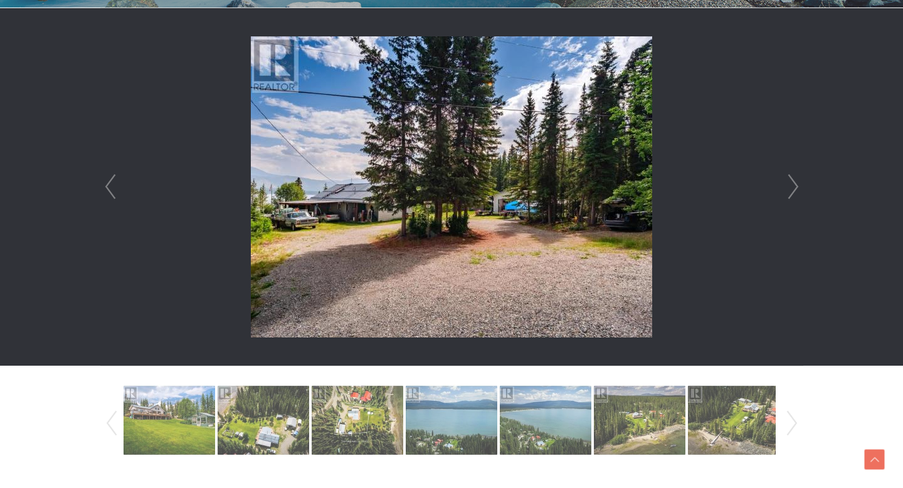
click at [793, 194] on link "Next" at bounding box center [793, 187] width 19 height 358
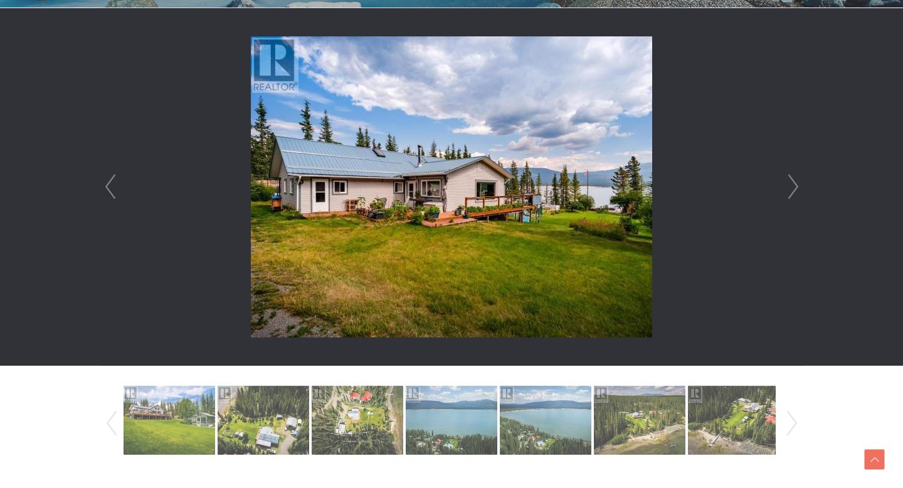
click at [793, 194] on link "Next" at bounding box center [793, 187] width 19 height 358
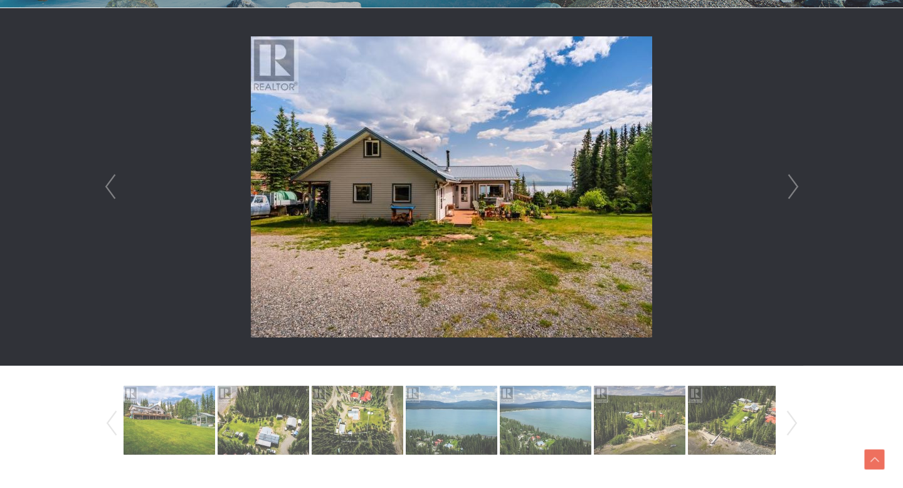
click at [793, 194] on link "Next" at bounding box center [793, 187] width 19 height 358
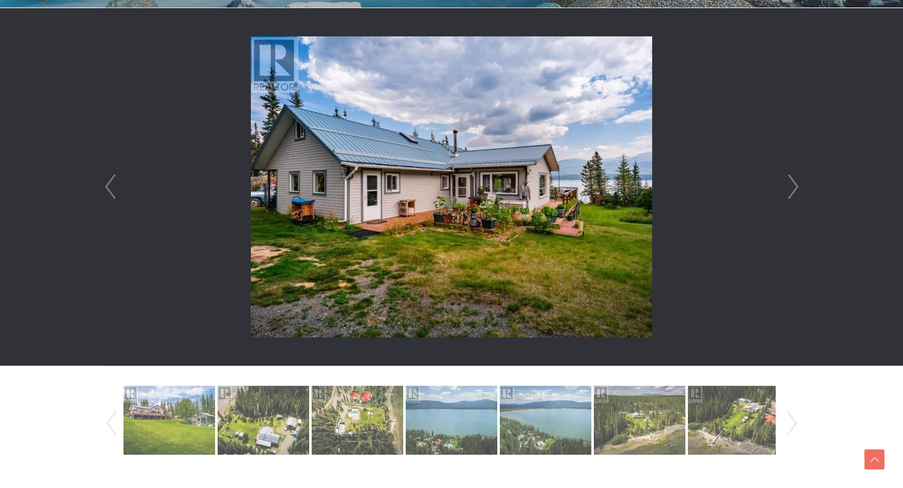
click at [793, 194] on link "Next" at bounding box center [793, 187] width 19 height 358
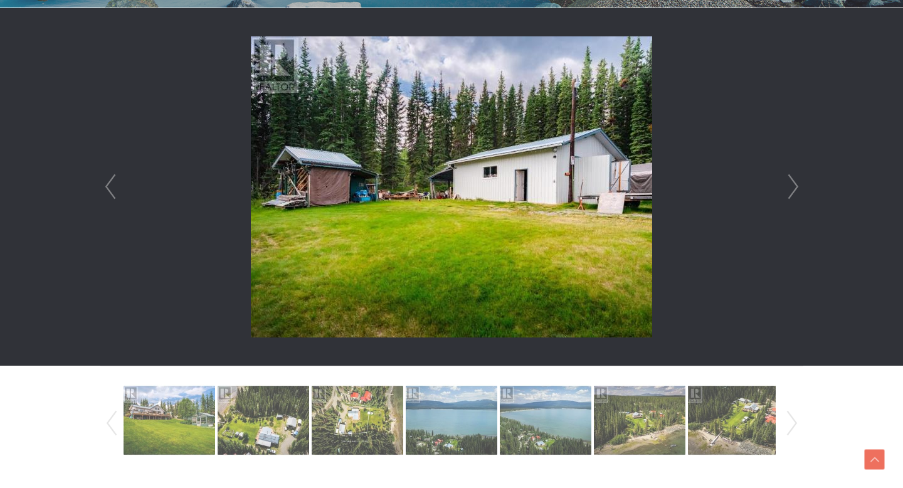
click at [793, 194] on link "Next" at bounding box center [793, 187] width 19 height 358
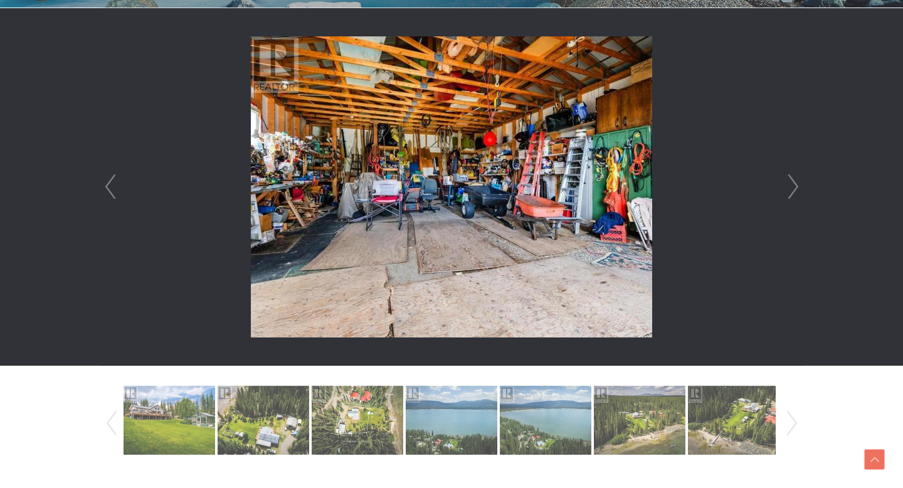
click at [793, 194] on link "Next" at bounding box center [793, 187] width 19 height 358
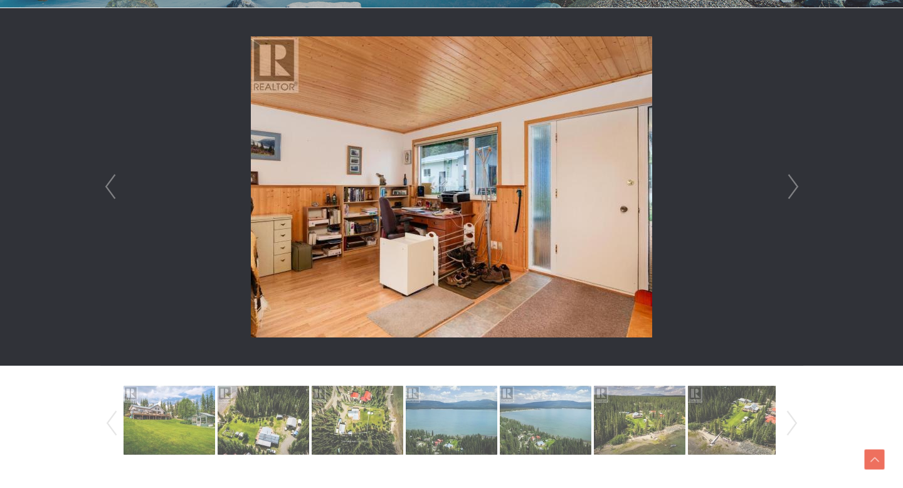
click at [793, 194] on link "Next" at bounding box center [793, 187] width 19 height 358
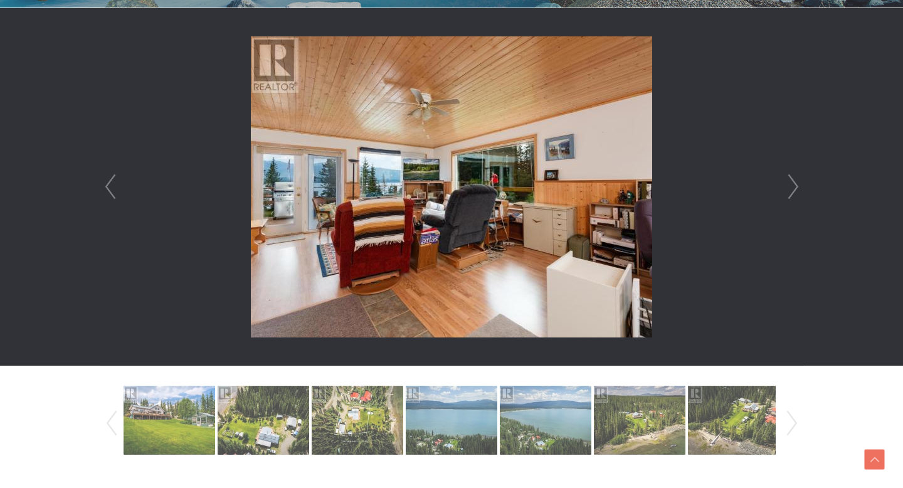
click at [793, 194] on link "Next" at bounding box center [793, 187] width 19 height 358
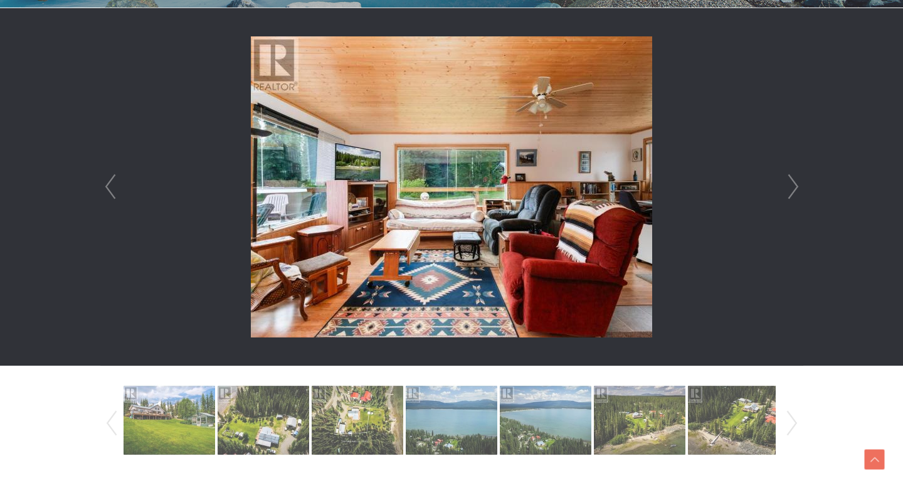
click at [793, 194] on link "Next" at bounding box center [793, 187] width 19 height 358
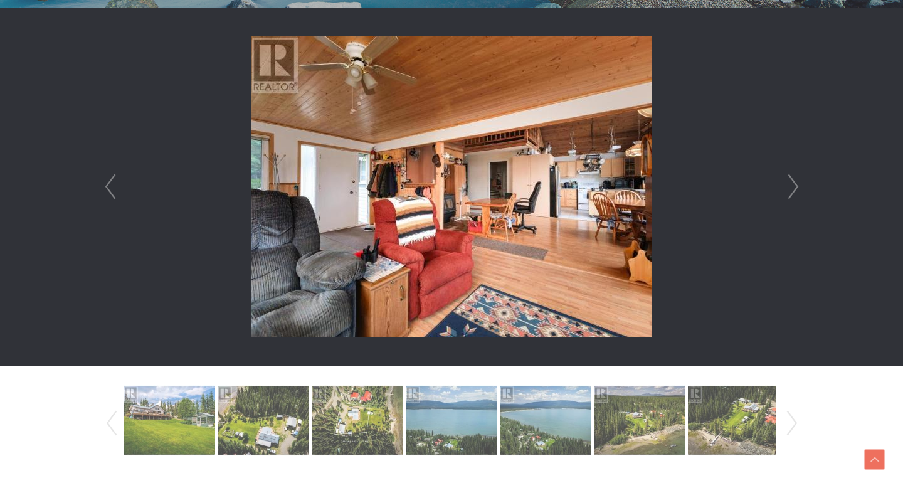
click at [793, 194] on link "Next" at bounding box center [793, 187] width 19 height 358
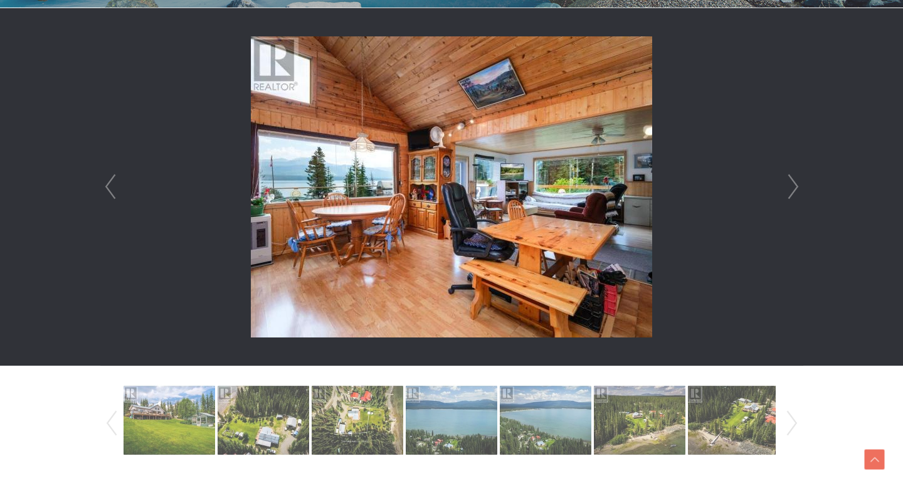
click at [793, 194] on link "Next" at bounding box center [793, 187] width 19 height 358
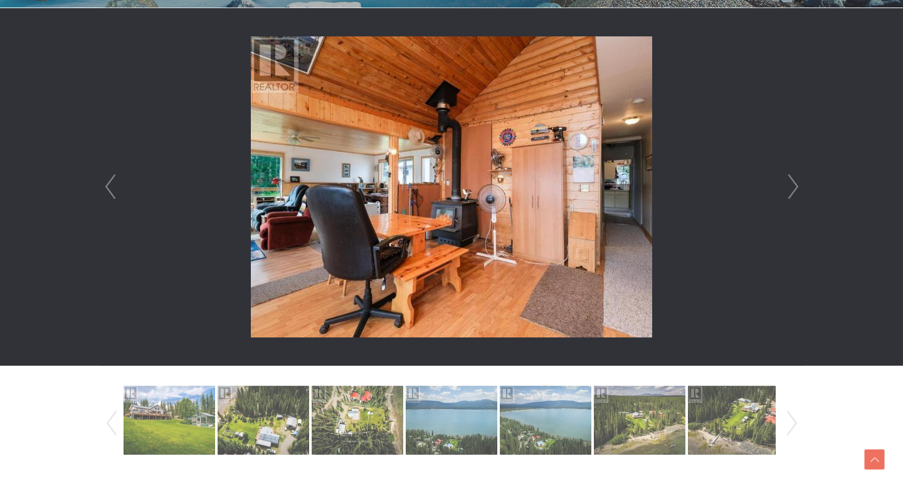
click at [793, 194] on link "Next" at bounding box center [793, 187] width 19 height 358
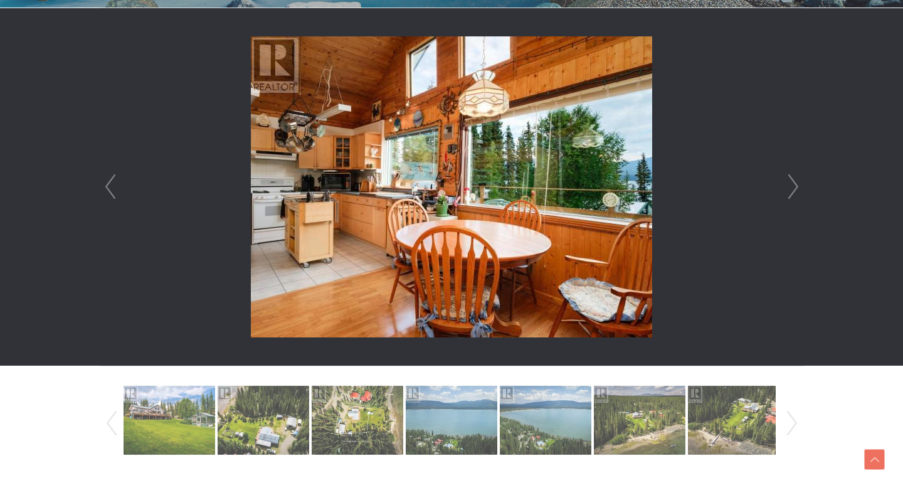
click at [793, 194] on link "Next" at bounding box center [793, 187] width 19 height 358
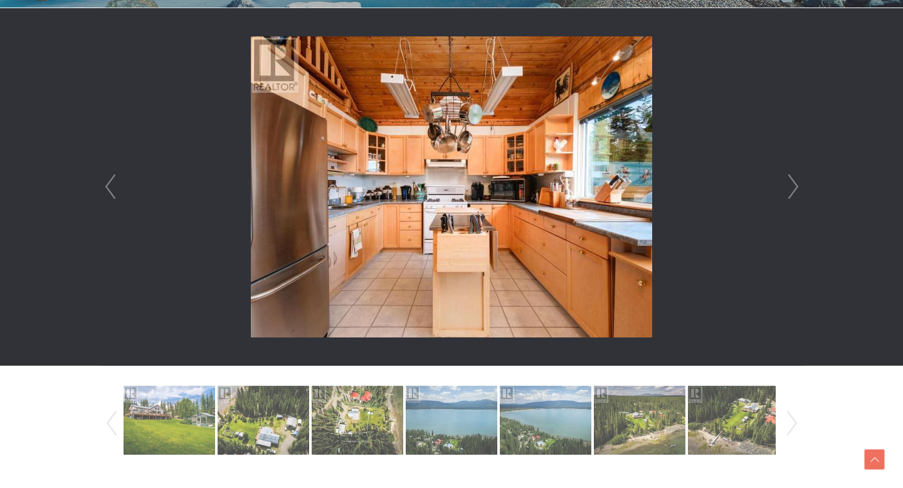
click at [793, 194] on link "Next" at bounding box center [793, 187] width 19 height 358
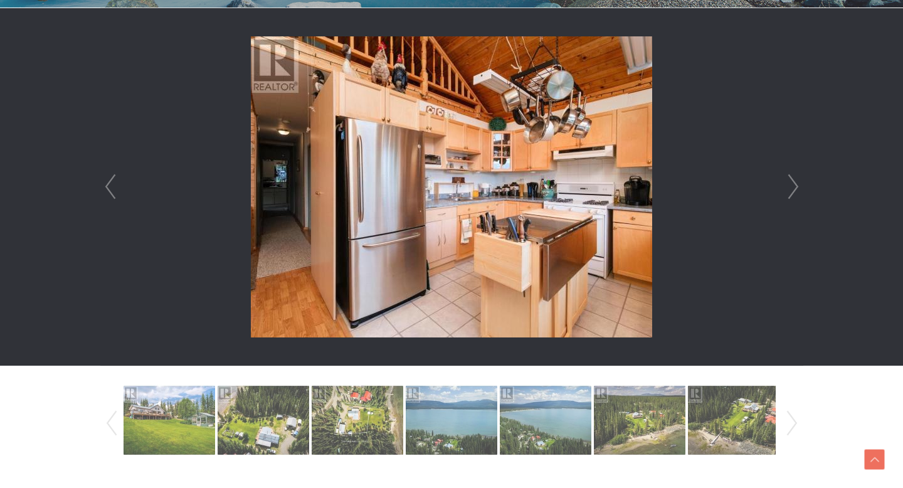
click at [793, 194] on link "Next" at bounding box center [793, 187] width 19 height 358
